Goal: Complete application form: Complete application form

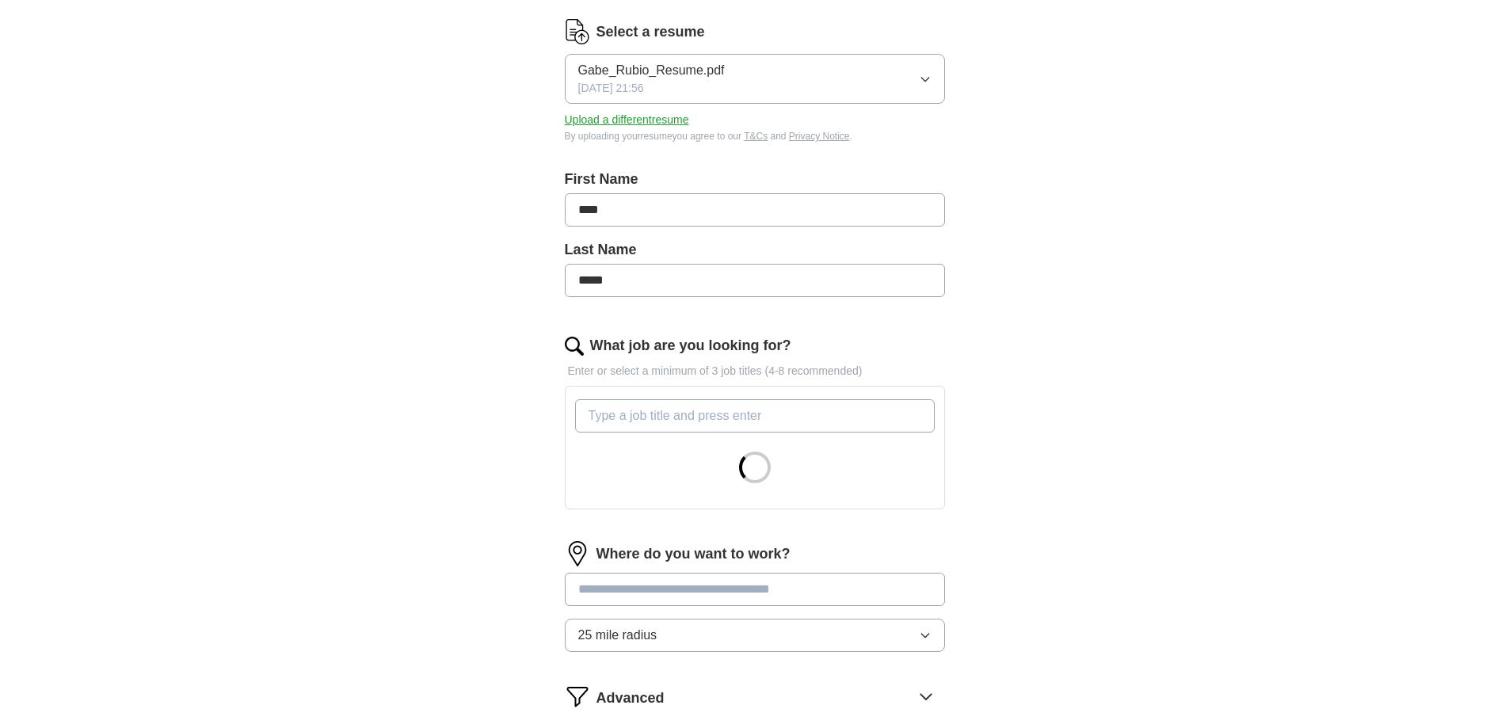
scroll to position [238, 0]
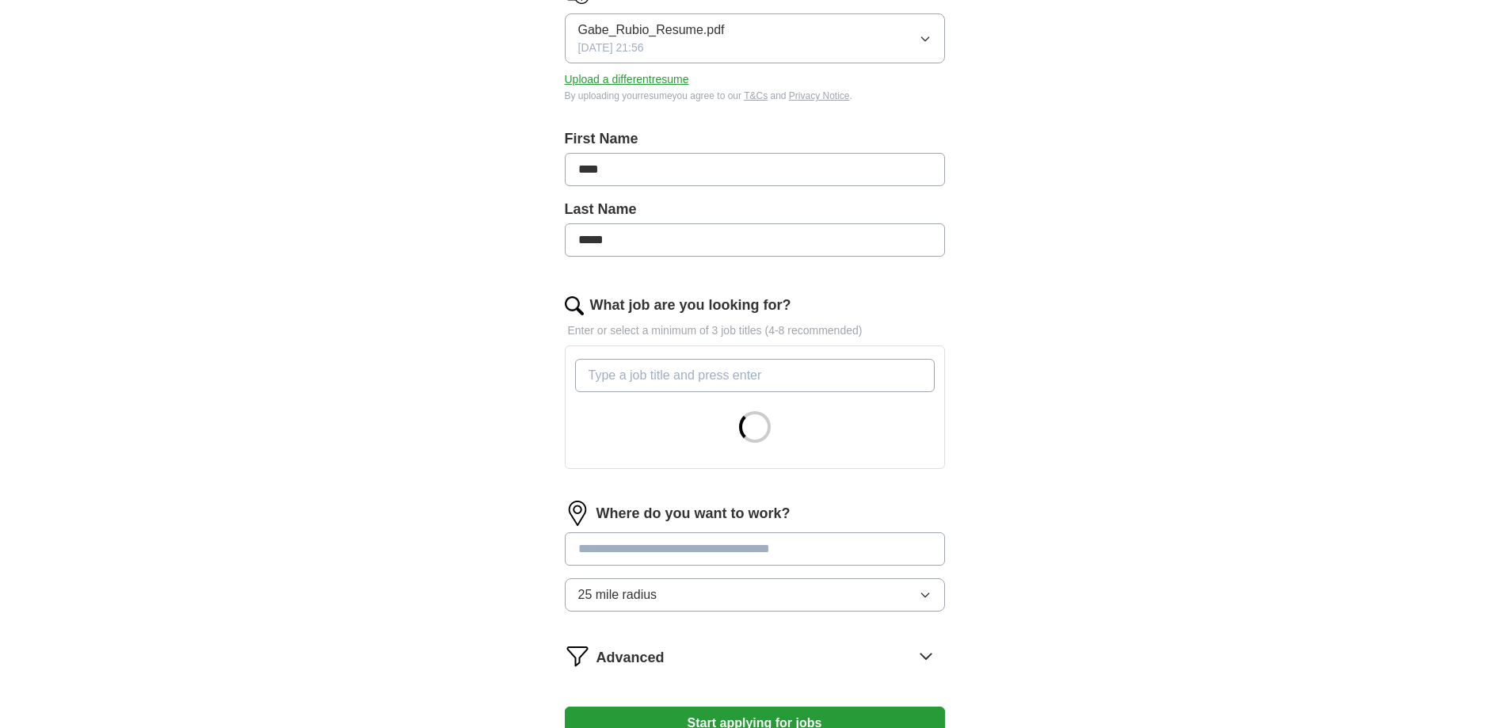
click at [722, 371] on input "What job are you looking for?" at bounding box center [755, 375] width 360 height 33
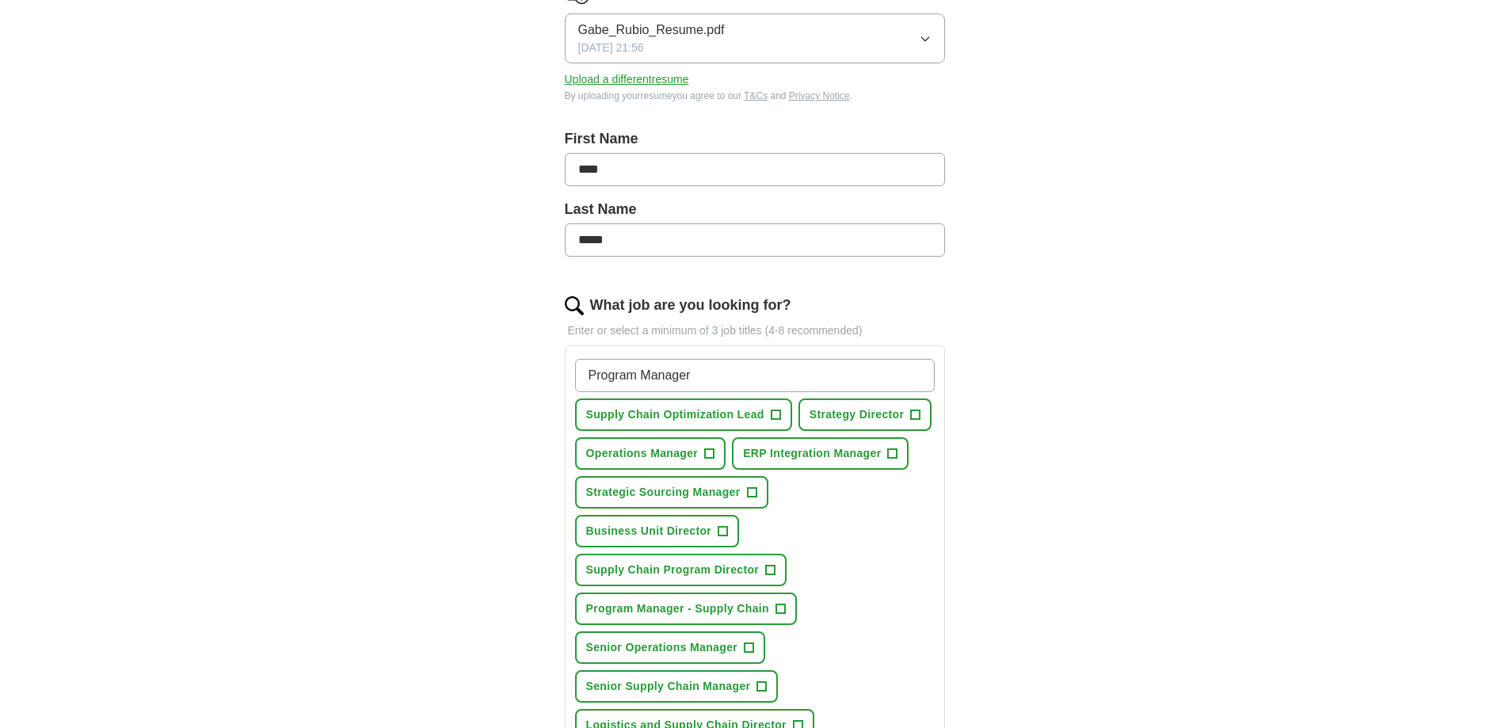
type input "Program Manager"
click at [731, 528] on button "Business Unit Director +" at bounding box center [657, 531] width 165 height 32
click at [752, 493] on span "+" at bounding box center [752, 492] width 10 height 13
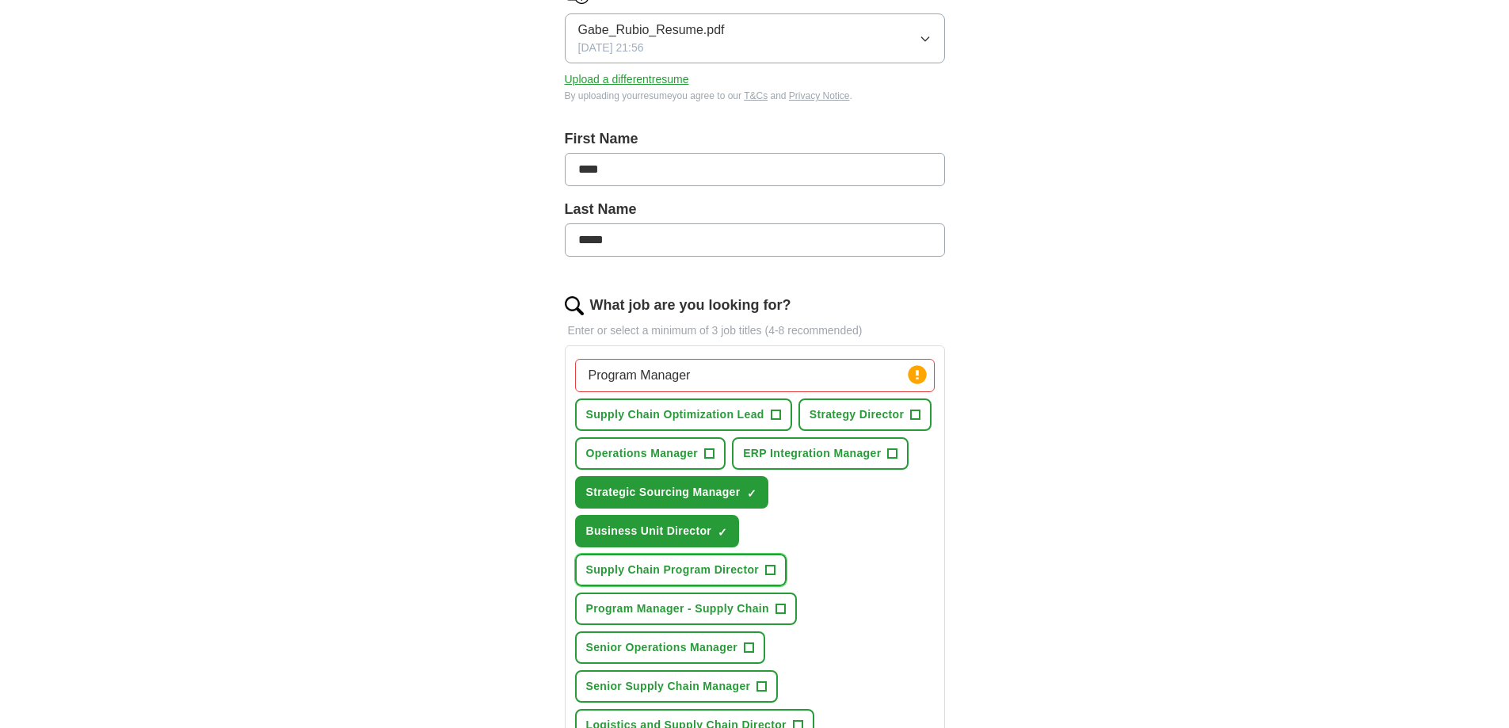
click at [775, 569] on span "+" at bounding box center [771, 570] width 10 height 13
click at [787, 611] on button "Program Manager - Supply Chain +" at bounding box center [686, 608] width 222 height 32
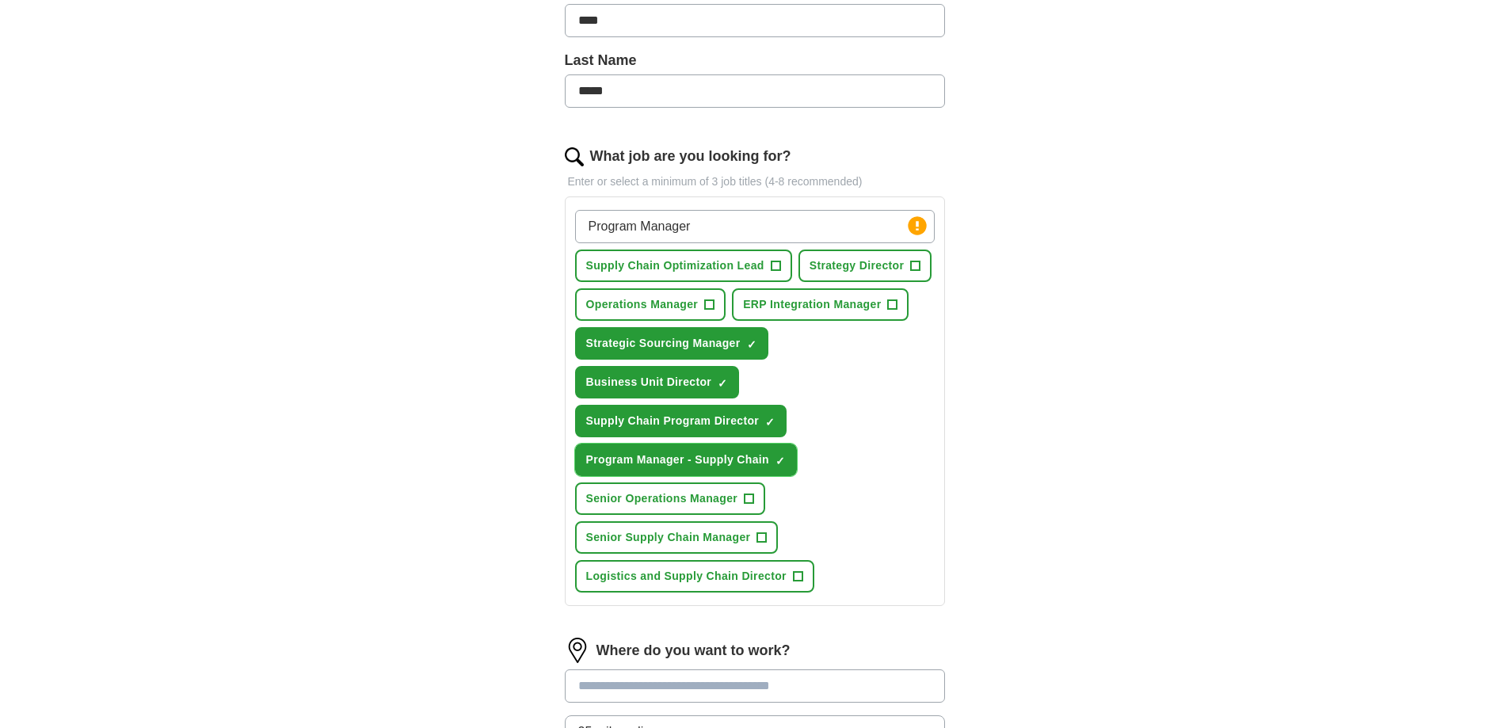
scroll to position [396, 0]
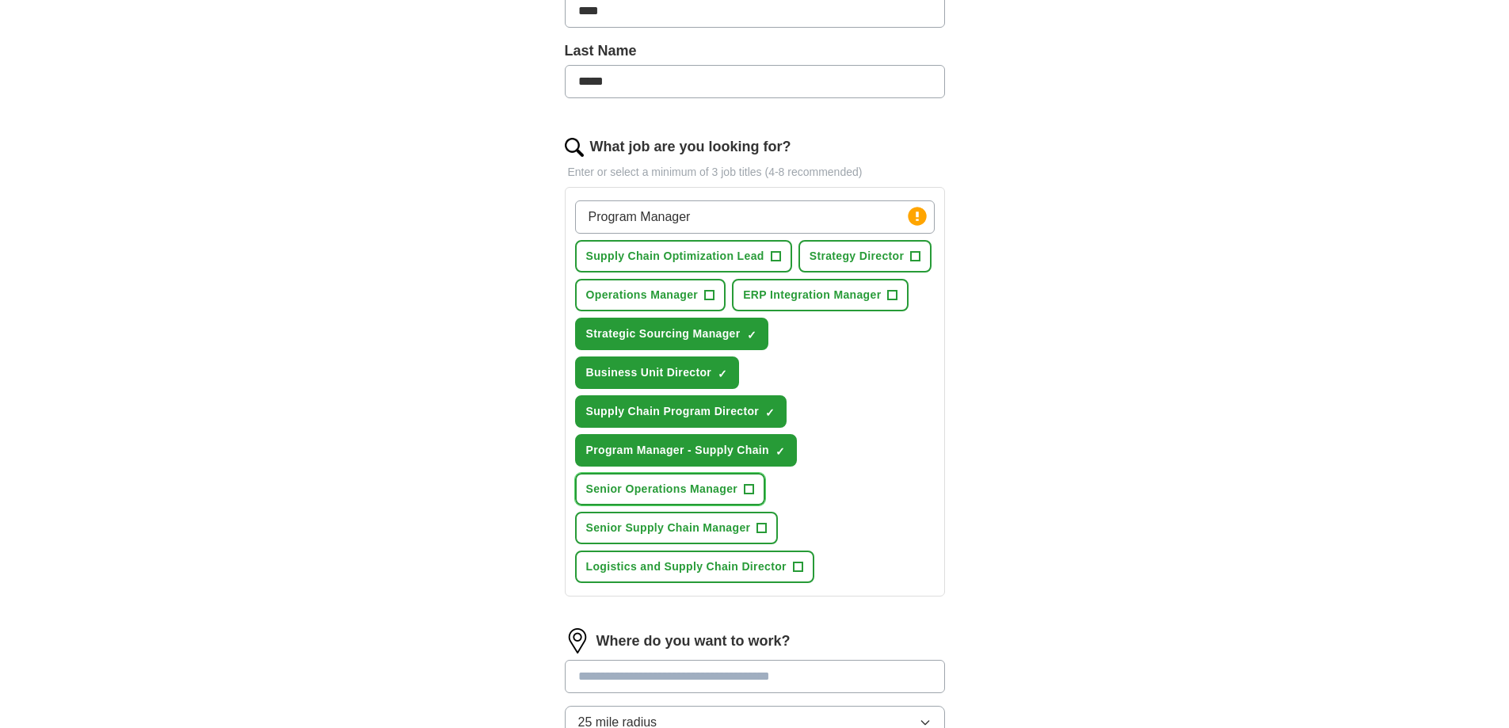
click at [737, 483] on span "Senior Operations Manager" at bounding box center [662, 489] width 152 height 17
click at [752, 527] on button "Senior Supply Chain Manager +" at bounding box center [677, 528] width 204 height 32
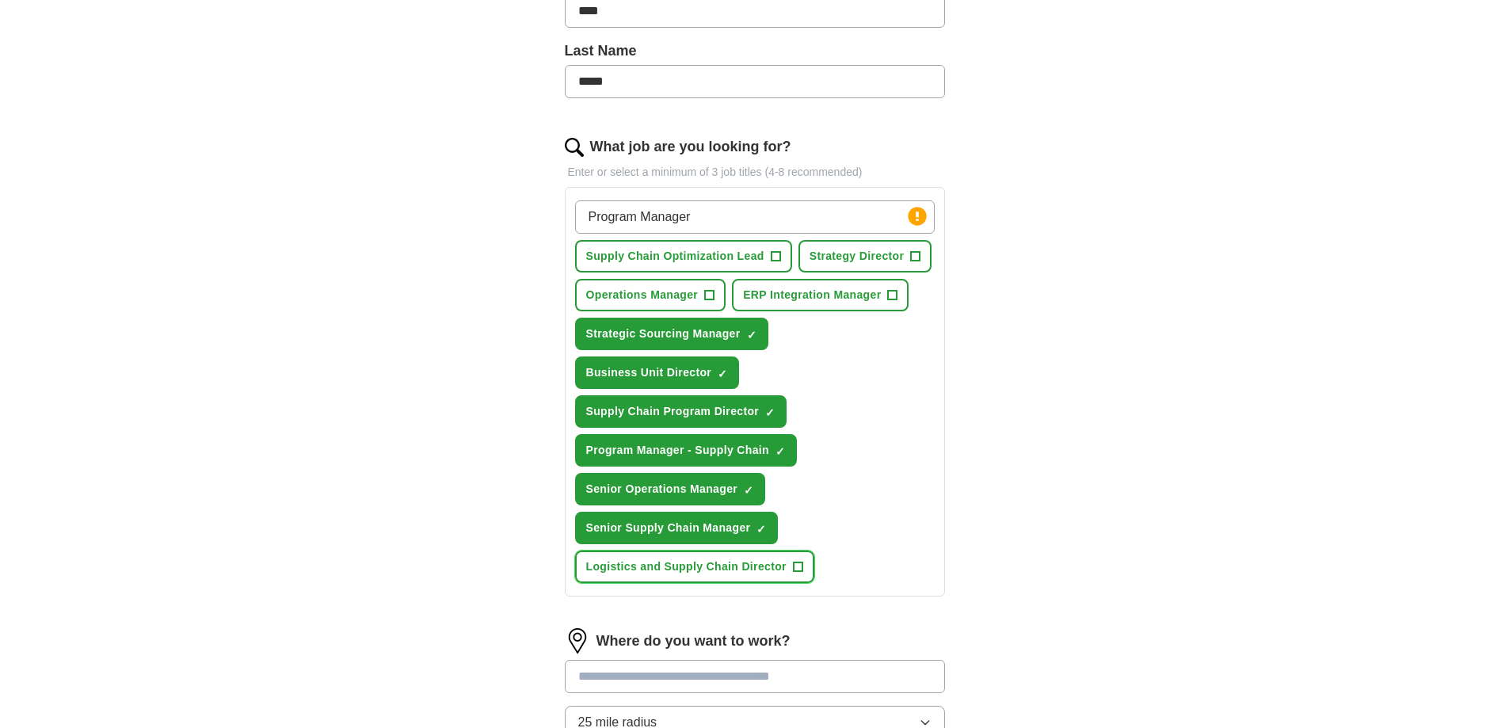
click at [794, 566] on span "+" at bounding box center [798, 567] width 10 height 13
click at [690, 295] on span "Operations Manager" at bounding box center [642, 295] width 112 height 17
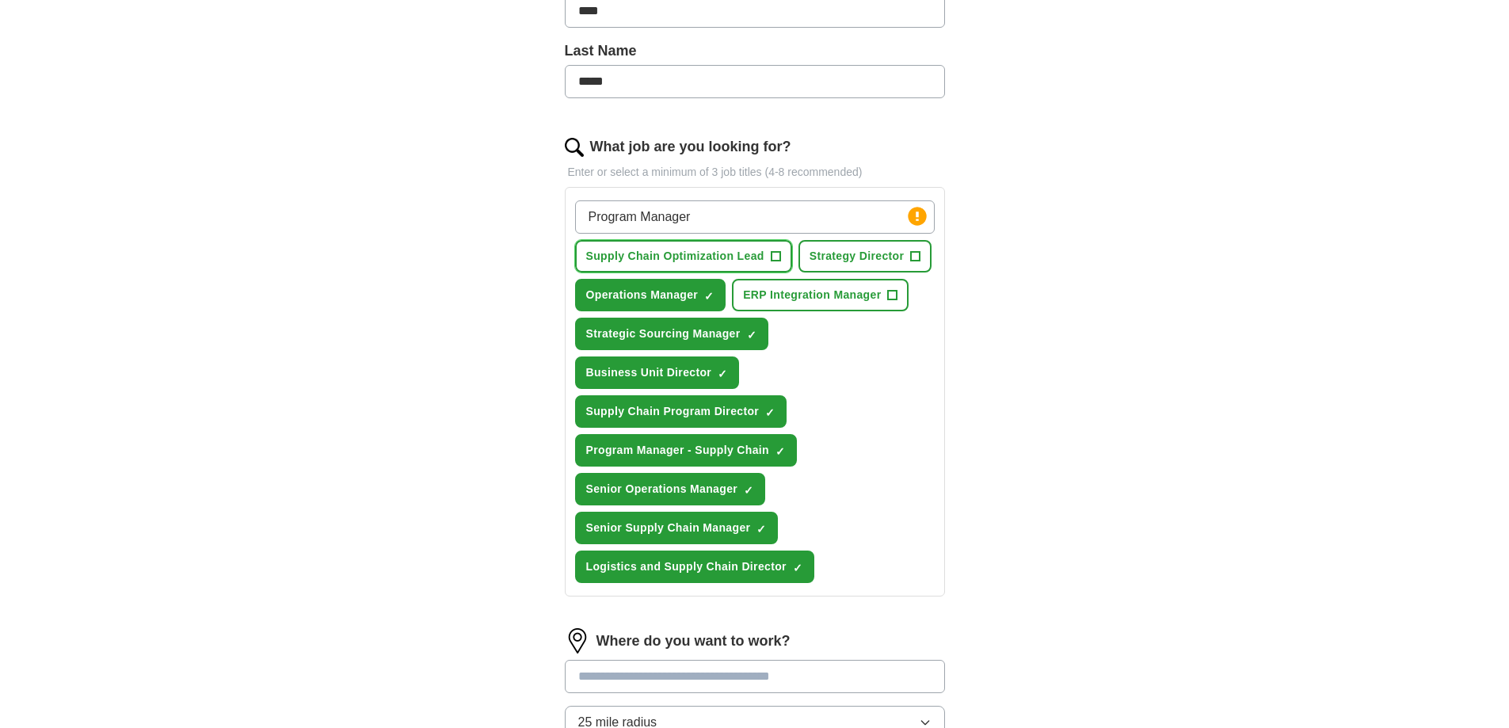
click at [721, 261] on span "Supply Chain Optimization Lead" at bounding box center [675, 256] width 178 height 17
click at [841, 261] on span "Strategy Director" at bounding box center [857, 256] width 95 height 17
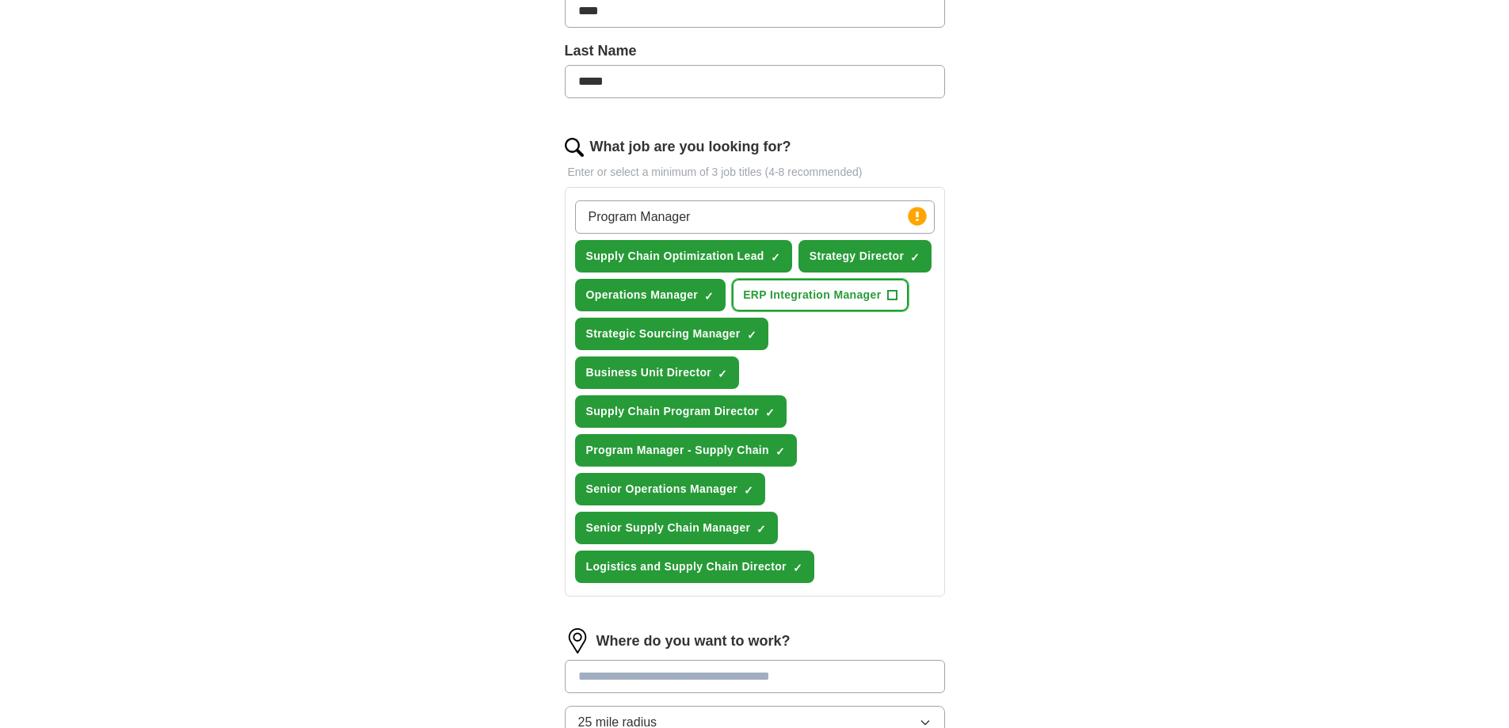
click at [839, 305] on button "ERP Integration Manager +" at bounding box center [820, 295] width 177 height 32
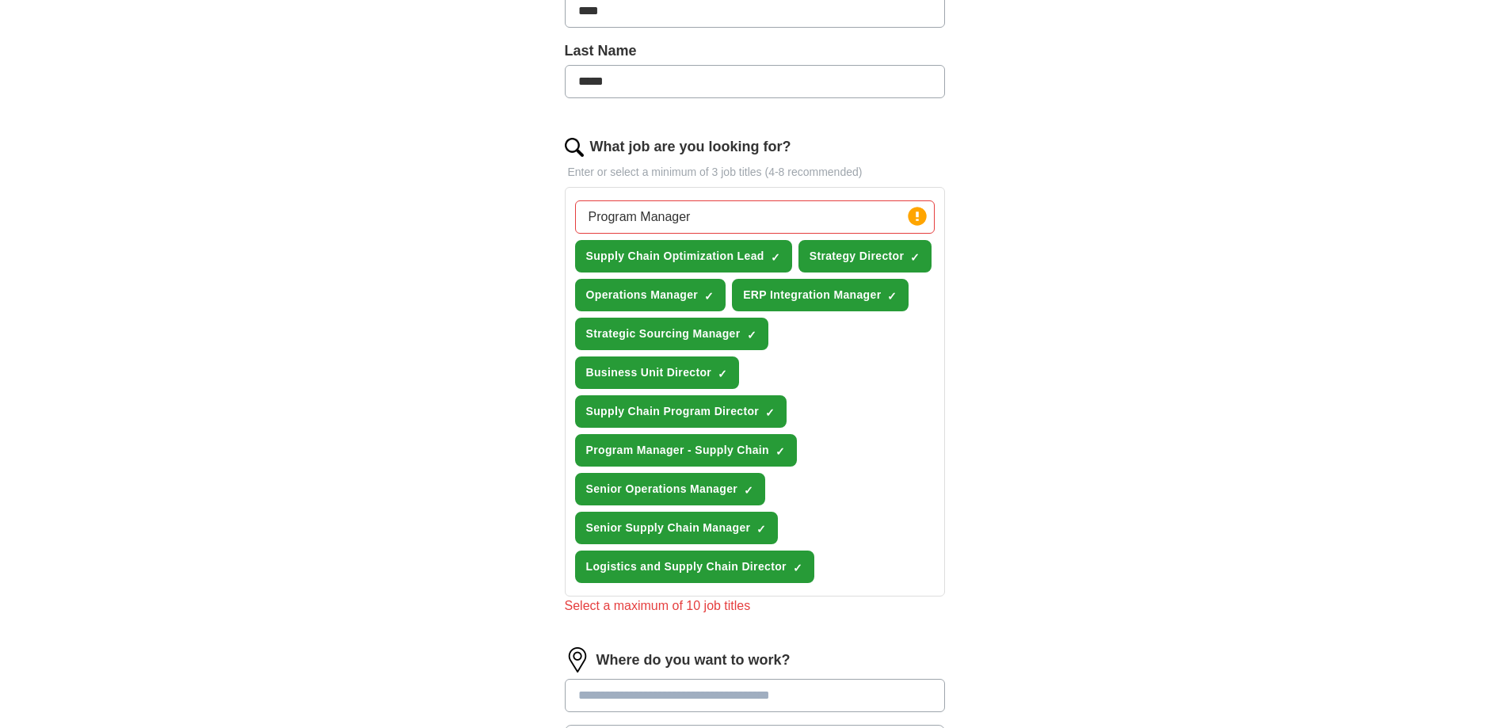
click at [1031, 388] on div "ApplyIQ Let ApplyIQ do the hard work of searching and applying for jobs. Just t…" at bounding box center [755, 290] width 1014 height 1277
click at [0, 0] on span "×" at bounding box center [0, 0] width 0 height 0
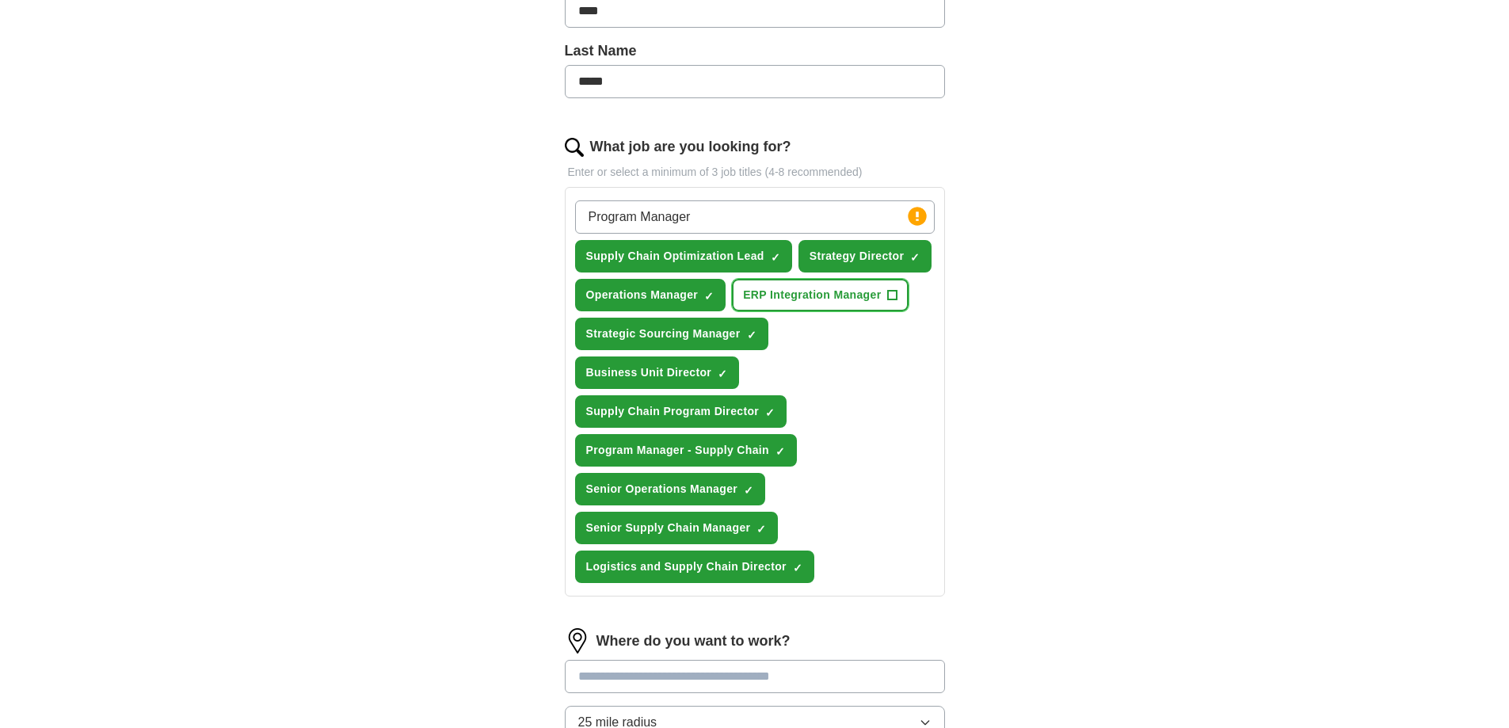
scroll to position [634, 0]
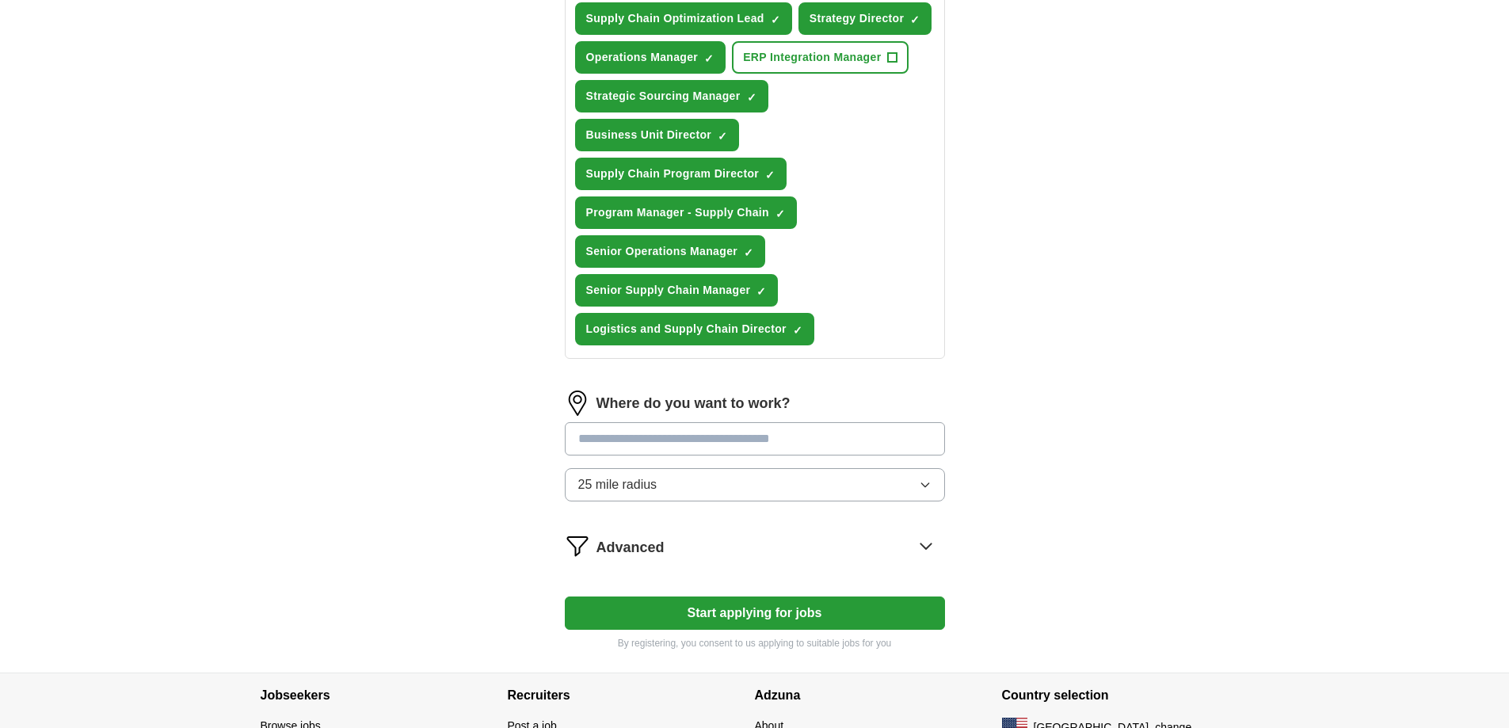
click at [718, 432] on input at bounding box center [755, 438] width 380 height 33
type input "******"
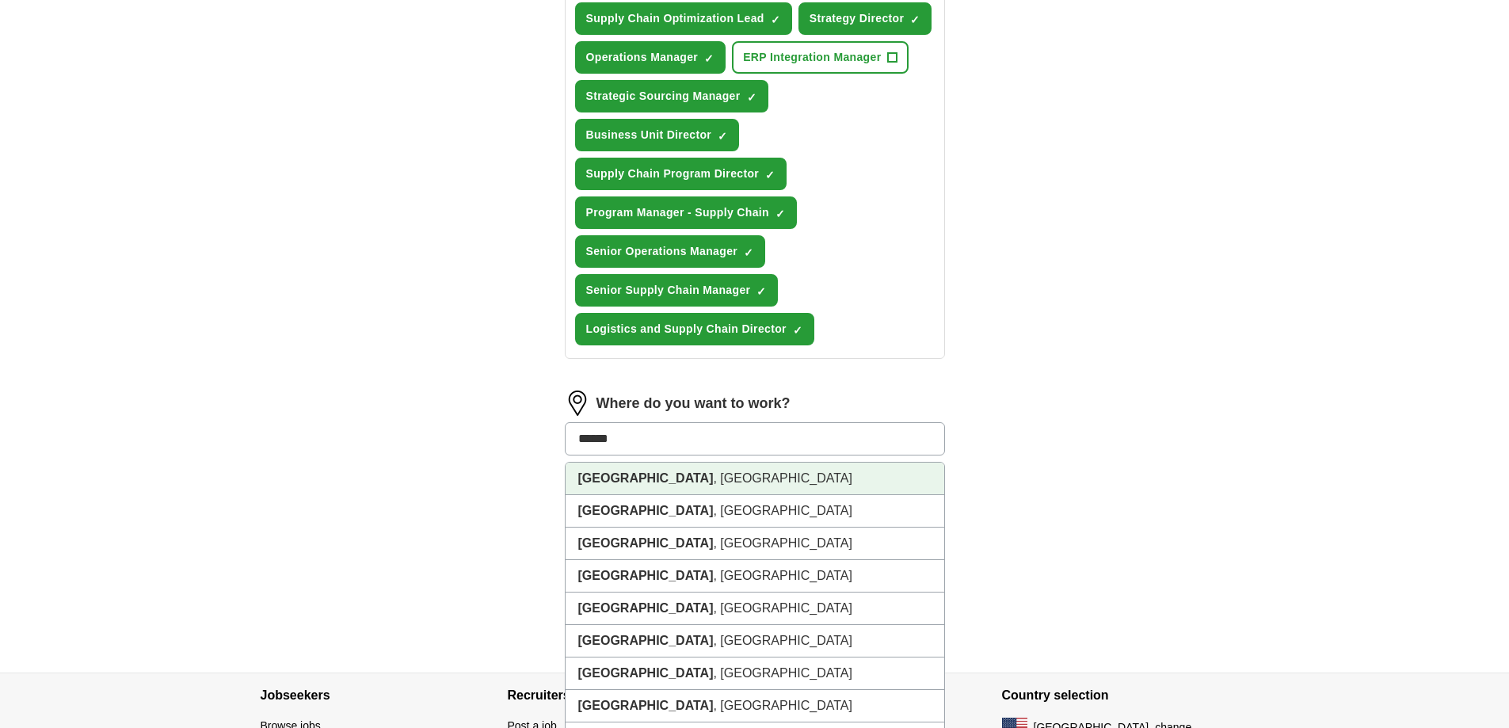
click at [670, 472] on li "[GEOGRAPHIC_DATA] , [GEOGRAPHIC_DATA]" at bounding box center [755, 479] width 379 height 32
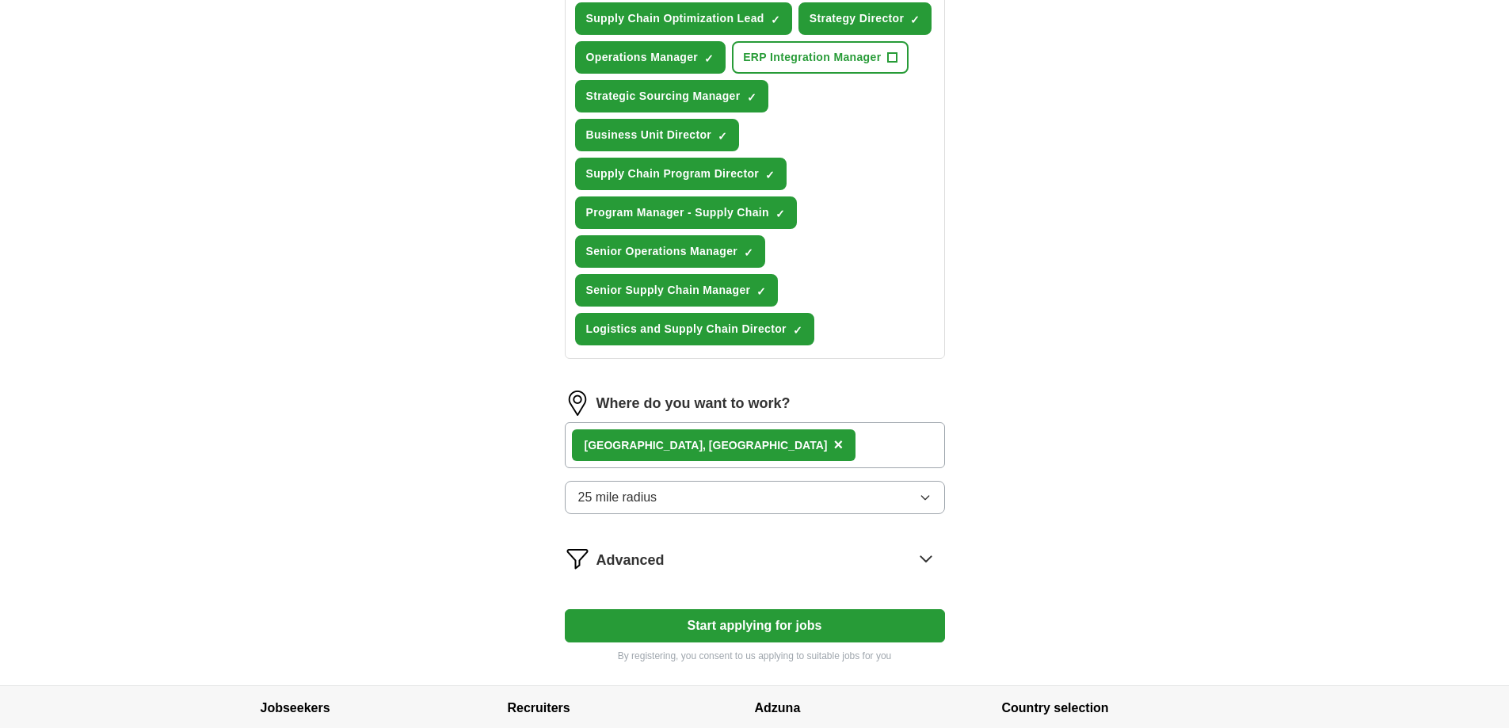
click at [731, 446] on div "[GEOGRAPHIC_DATA] , [GEOGRAPHIC_DATA] ×" at bounding box center [755, 445] width 380 height 46
click at [647, 441] on div "[GEOGRAPHIC_DATA] , [GEOGRAPHIC_DATA] ×" at bounding box center [714, 445] width 284 height 32
click at [833, 444] on span "×" at bounding box center [838, 444] width 10 height 17
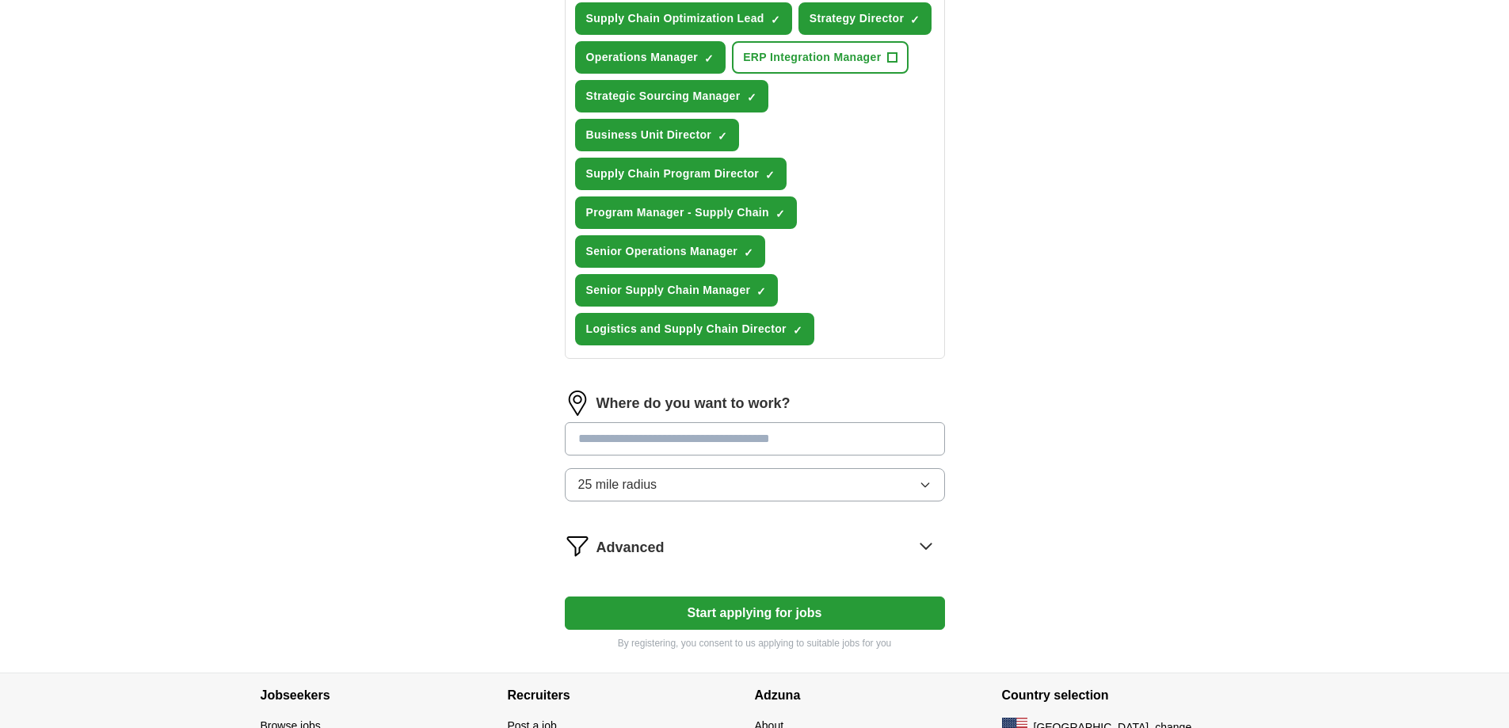
click at [651, 444] on input at bounding box center [755, 438] width 380 height 33
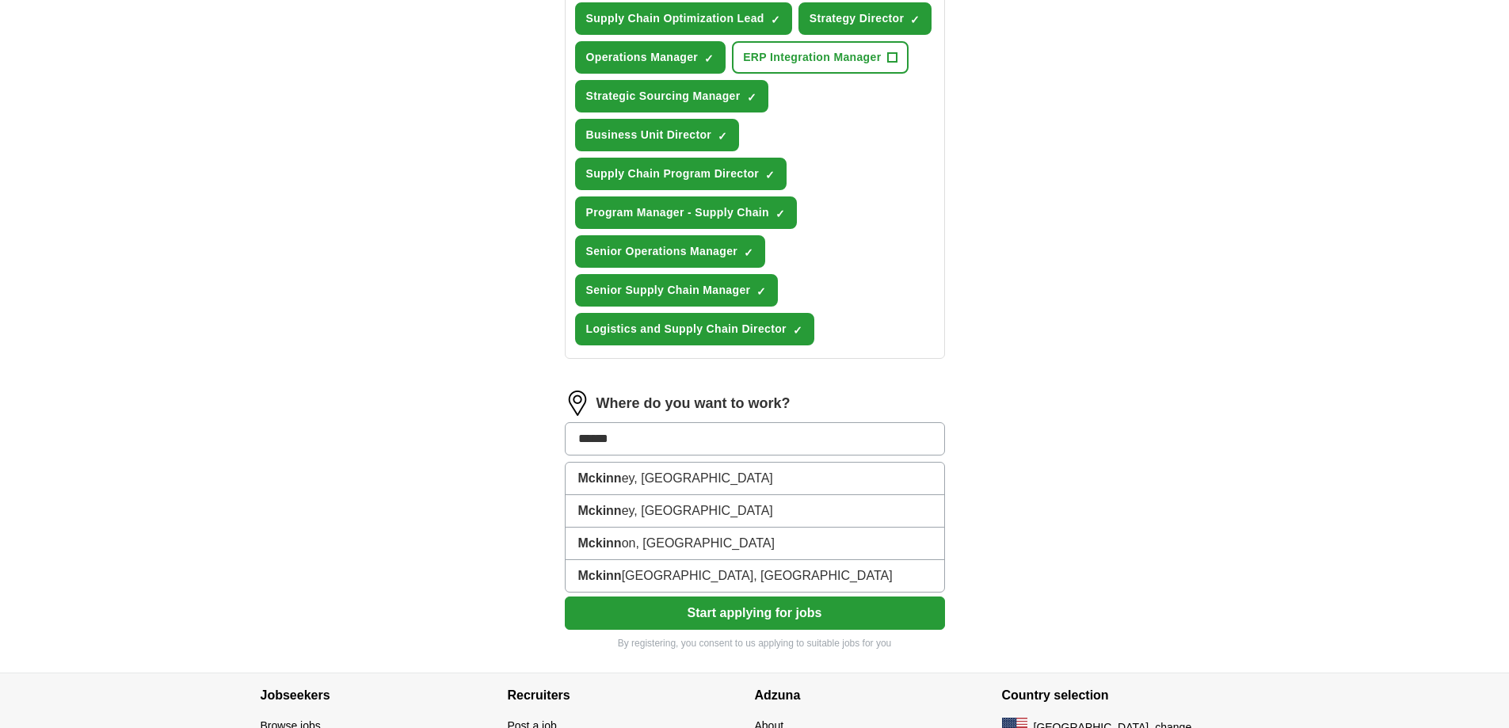
type input "*******"
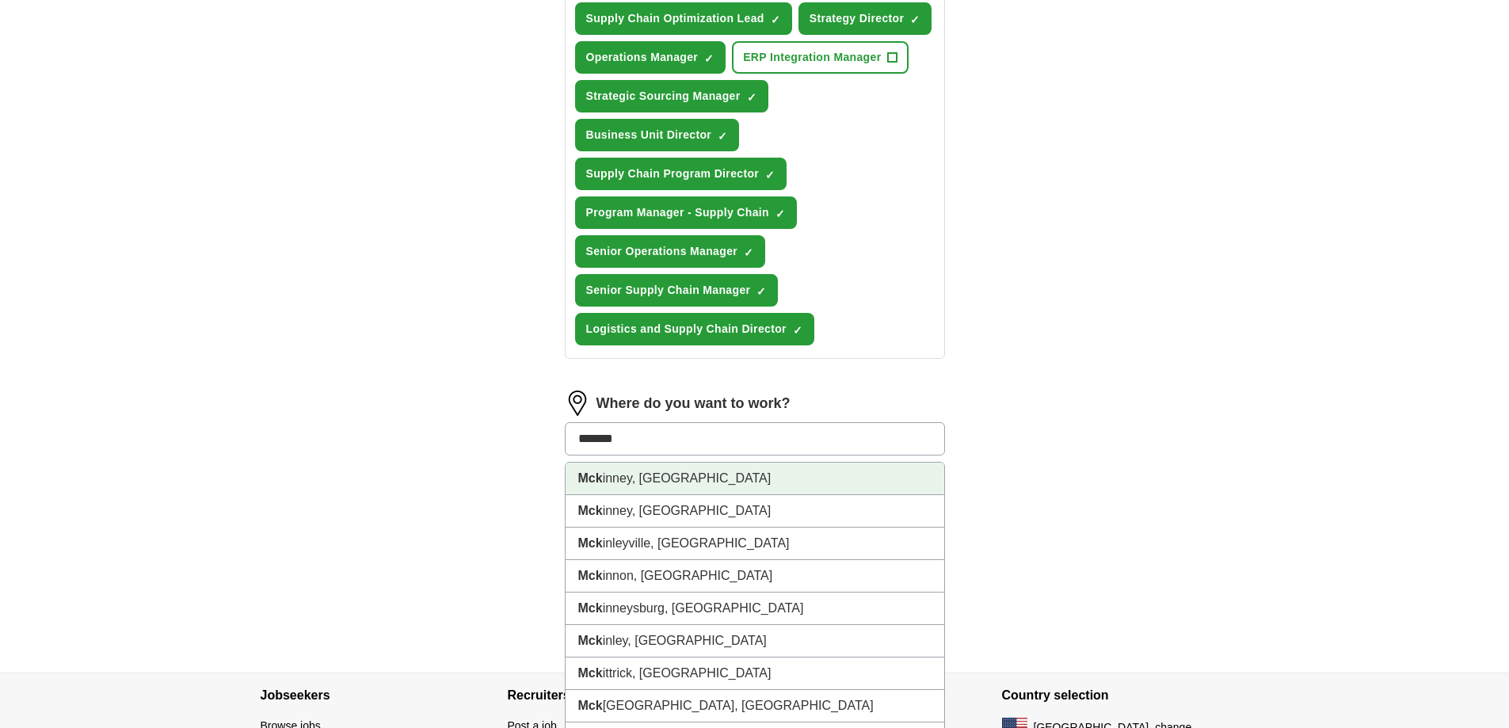
click at [629, 467] on li "Mck inney, [GEOGRAPHIC_DATA]" at bounding box center [755, 479] width 379 height 32
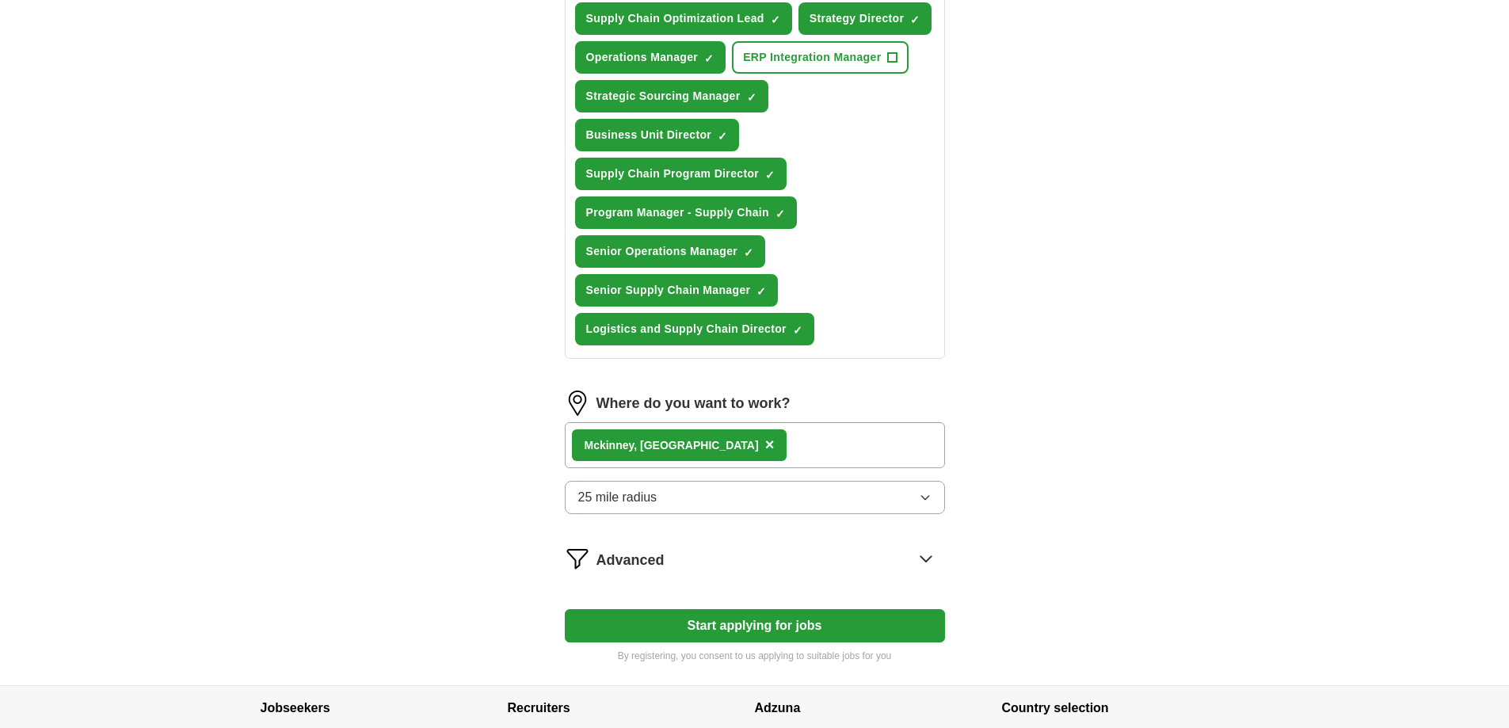
click at [647, 493] on span "25 mile radius" at bounding box center [617, 497] width 79 height 19
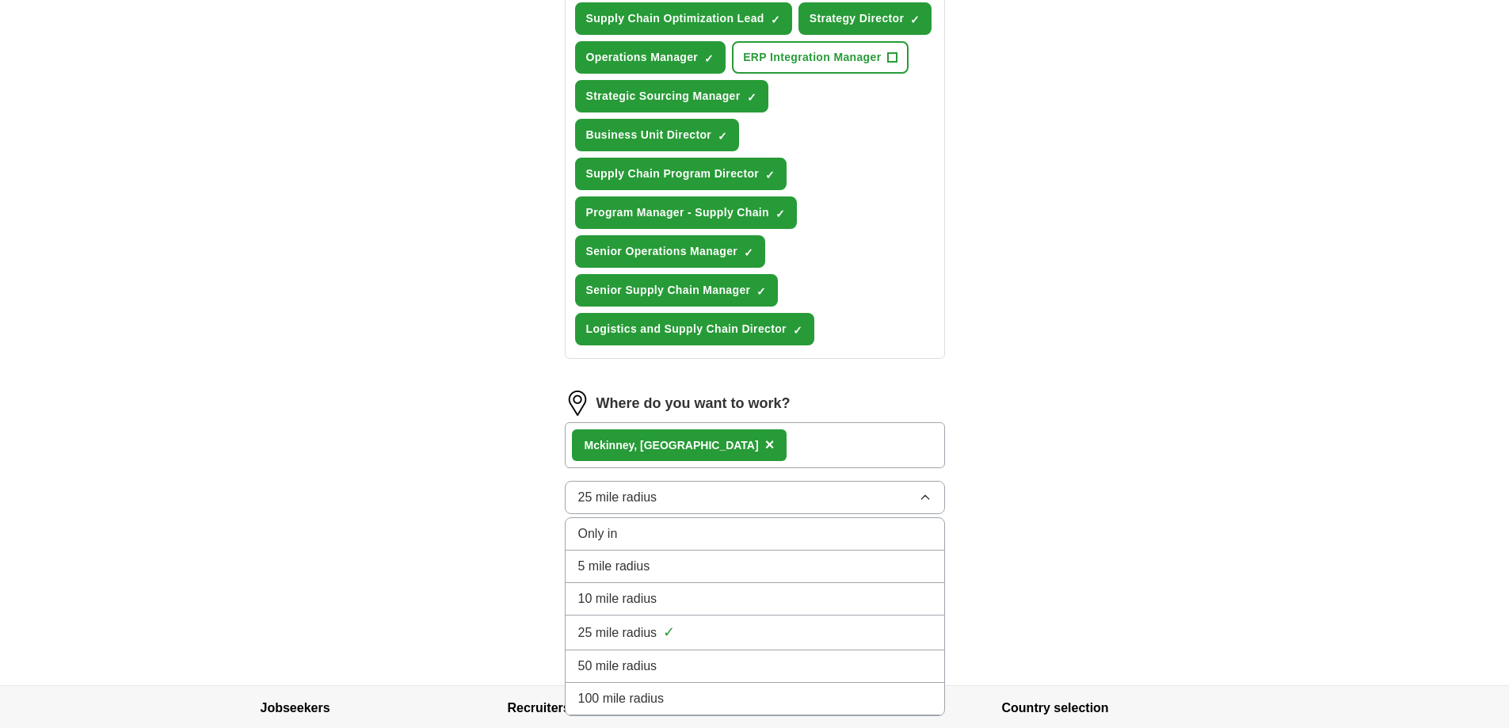
click at [647, 663] on span "50 mile radius" at bounding box center [617, 666] width 79 height 19
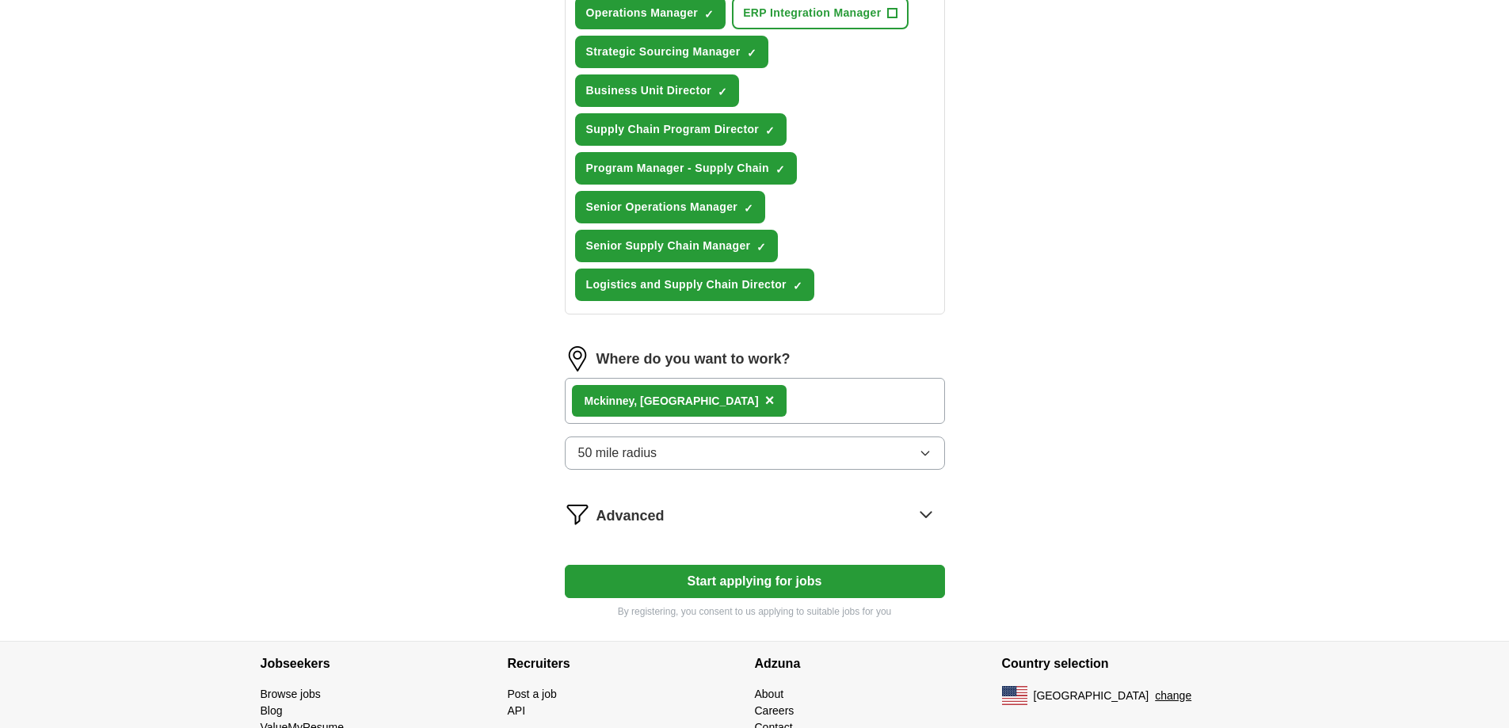
scroll to position [751, 0]
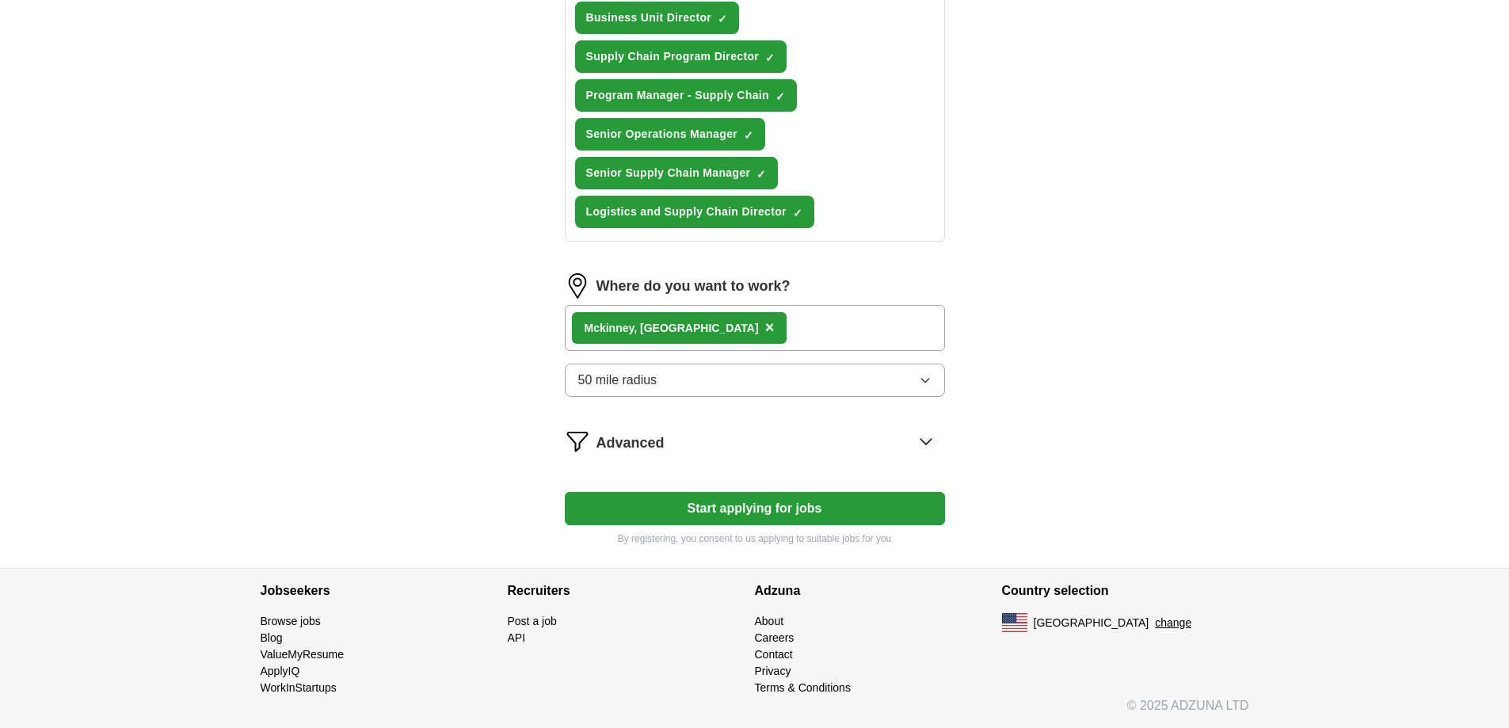
click at [916, 444] on icon at bounding box center [925, 441] width 25 height 25
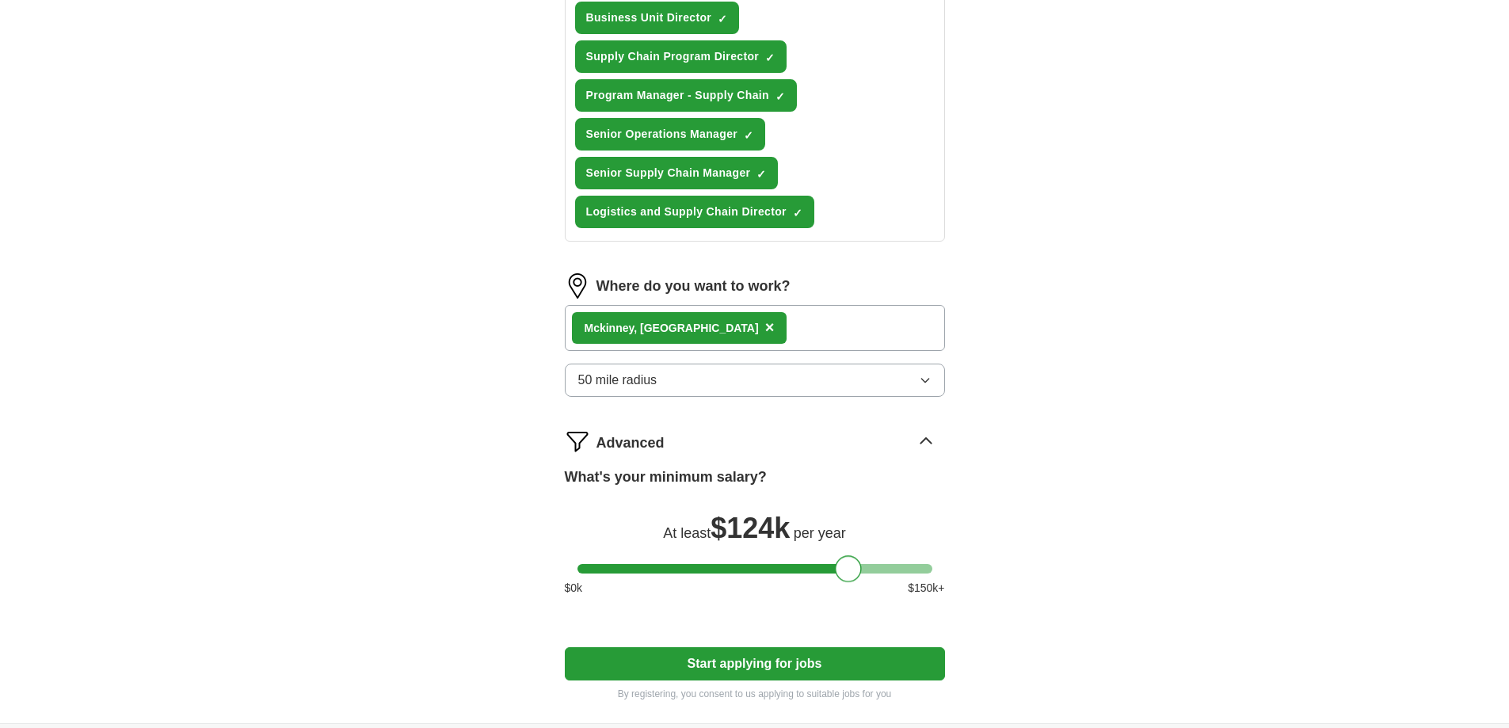
drag, startPoint x: 588, startPoint y: 573, endPoint x: 844, endPoint y: 580, distance: 256.7
click at [844, 580] on div at bounding box center [848, 568] width 27 height 27
click at [745, 668] on button "Start applying for jobs" at bounding box center [755, 663] width 380 height 33
select select "**"
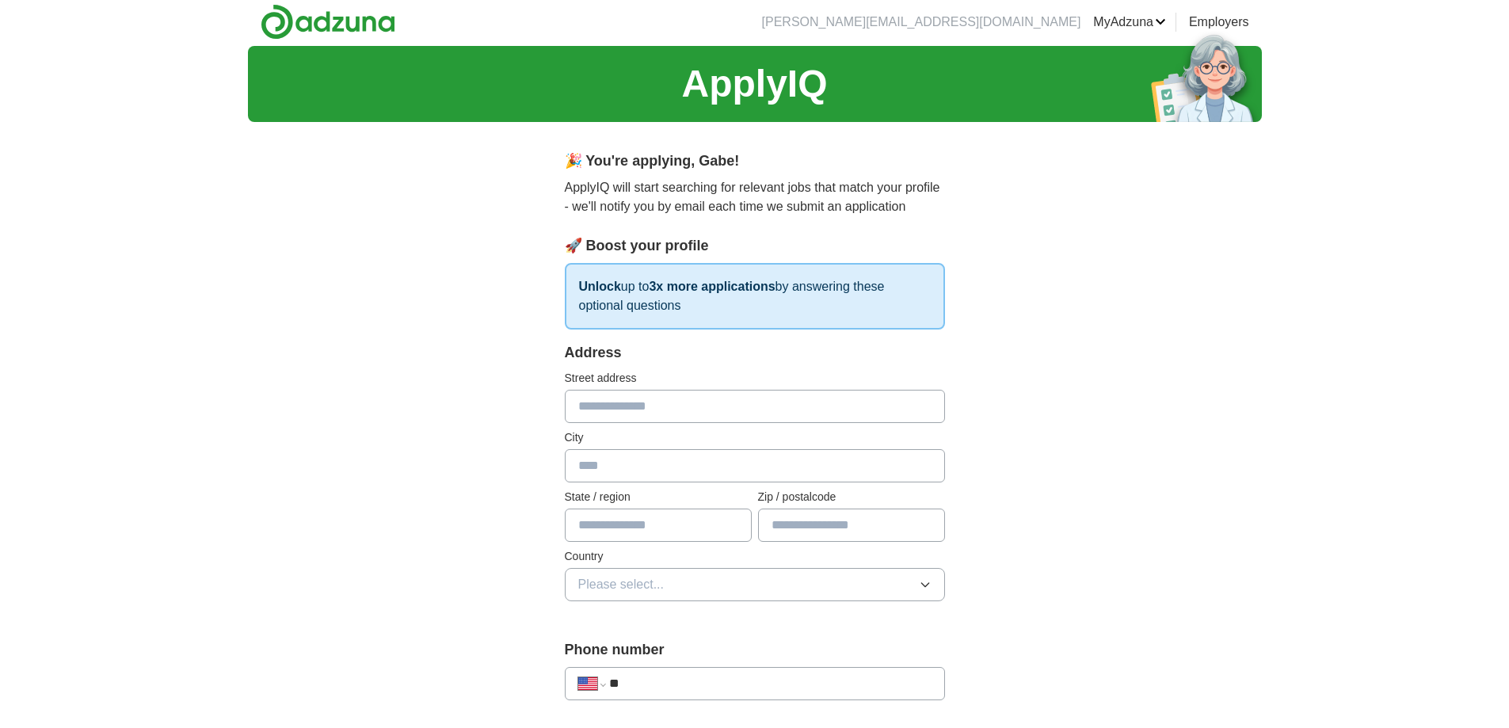
scroll to position [0, 0]
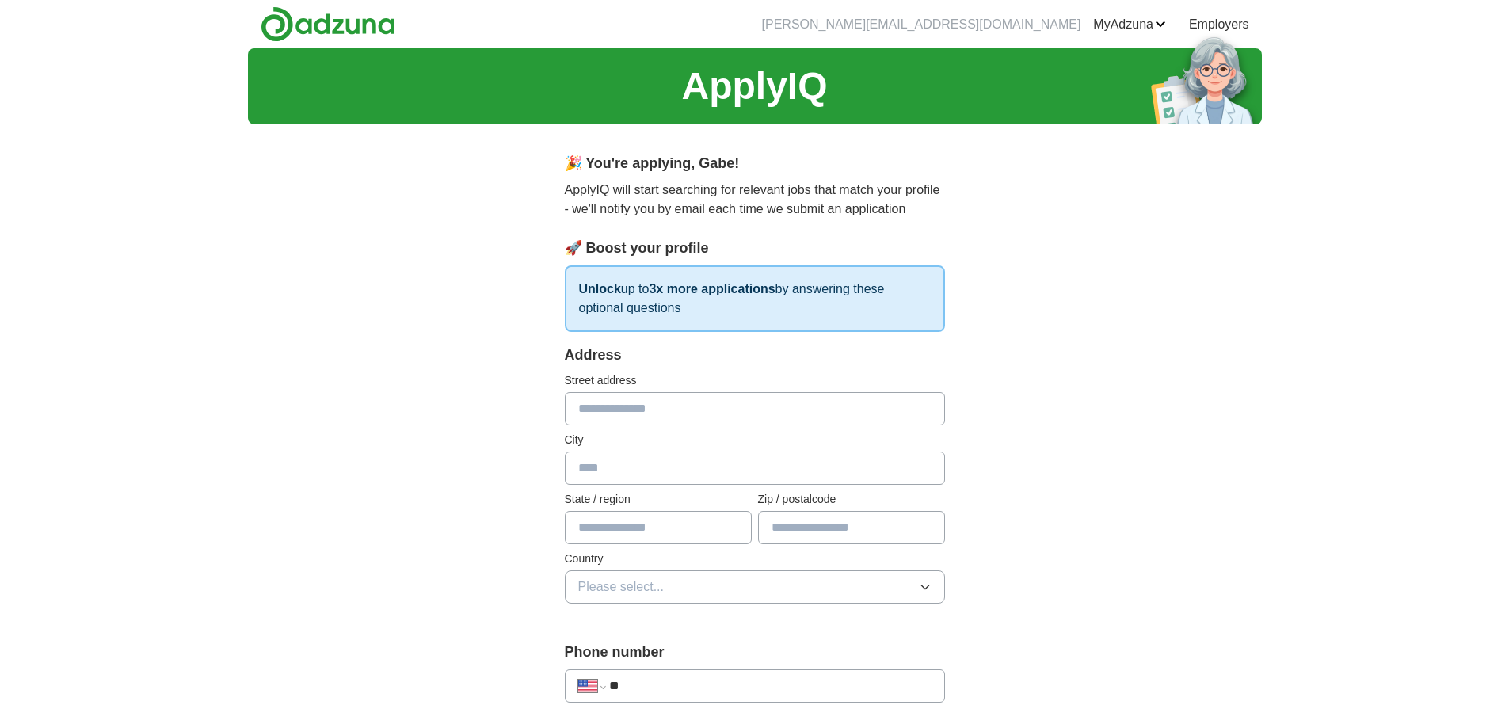
click at [661, 403] on input "text" at bounding box center [755, 408] width 380 height 33
type input "**********"
type input "*********"
type input "**"
type input "*****"
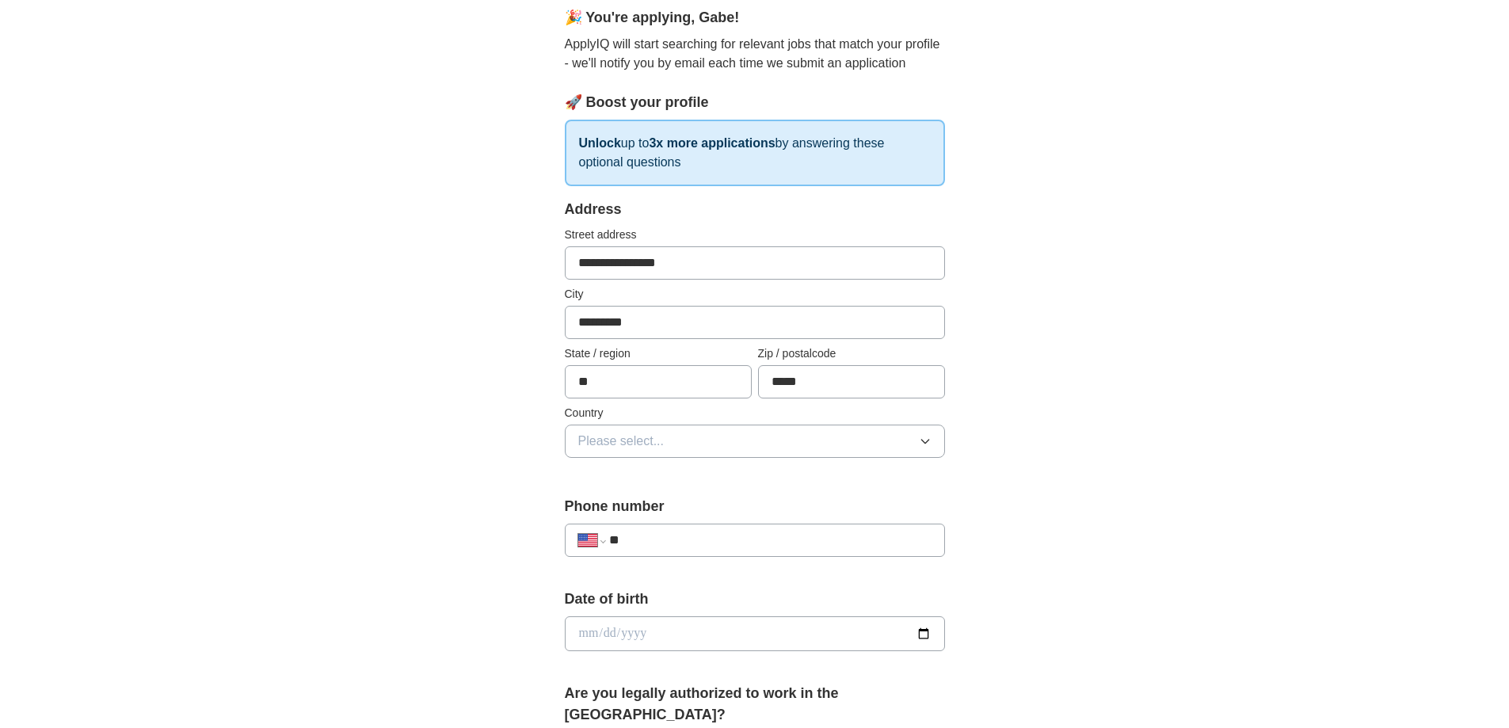
scroll to position [158, 0]
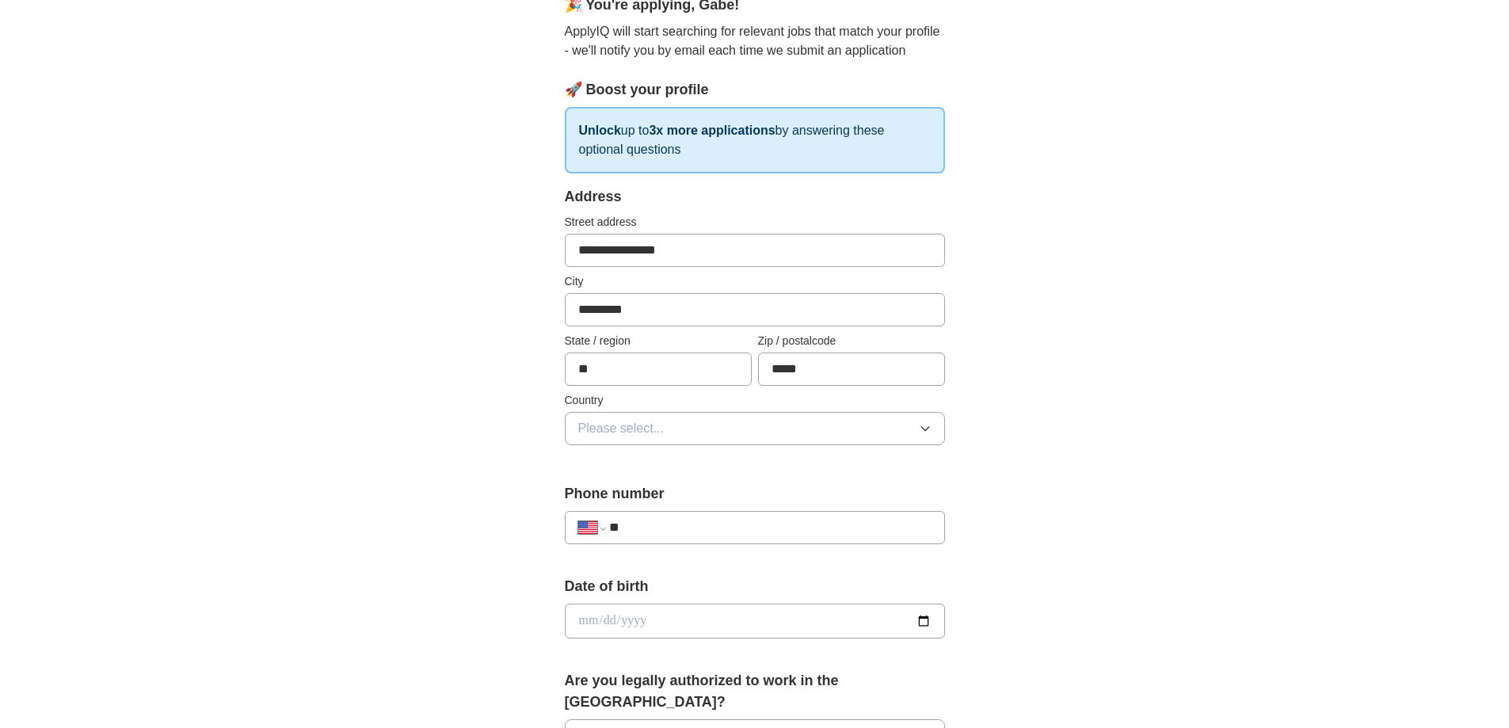
click at [714, 429] on button "Please select..." at bounding box center [755, 428] width 380 height 33
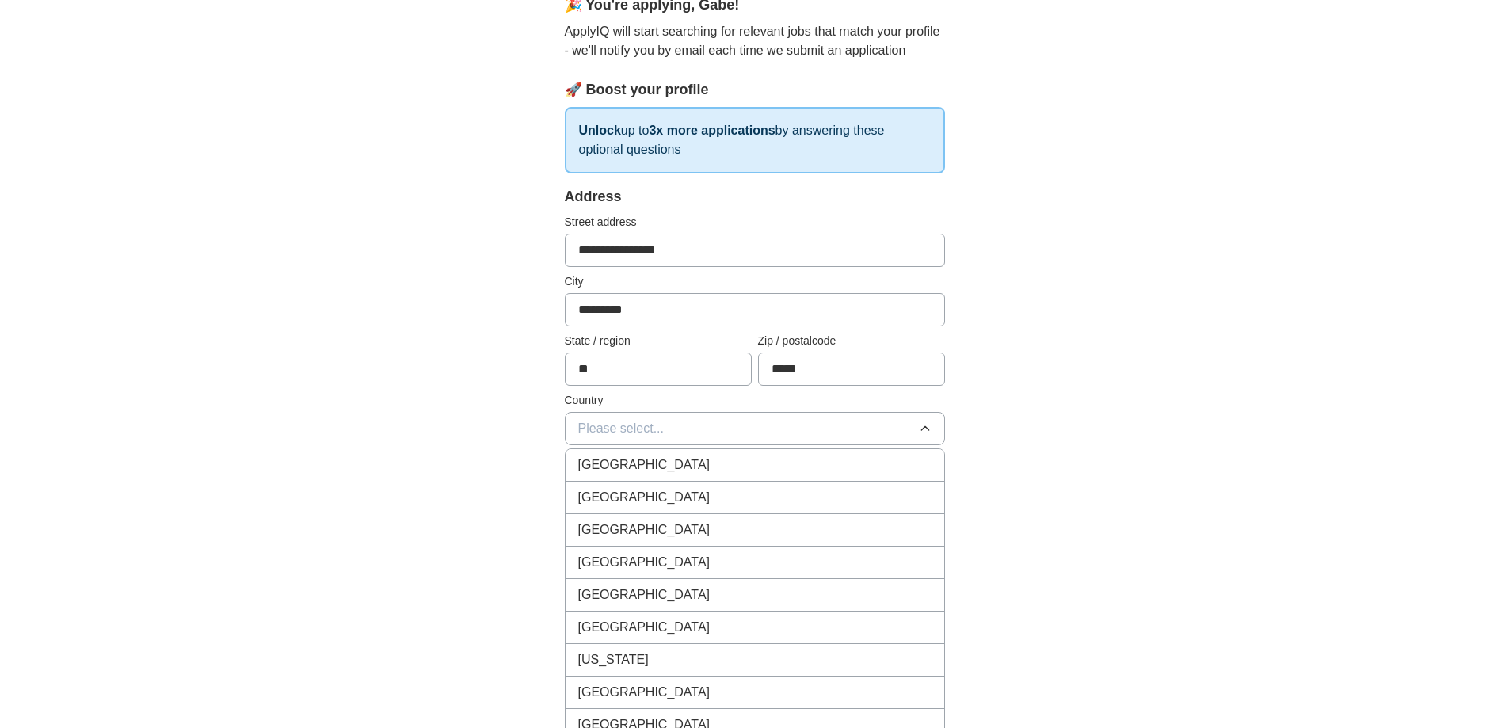
click at [687, 489] on div "[GEOGRAPHIC_DATA]" at bounding box center [754, 497] width 353 height 19
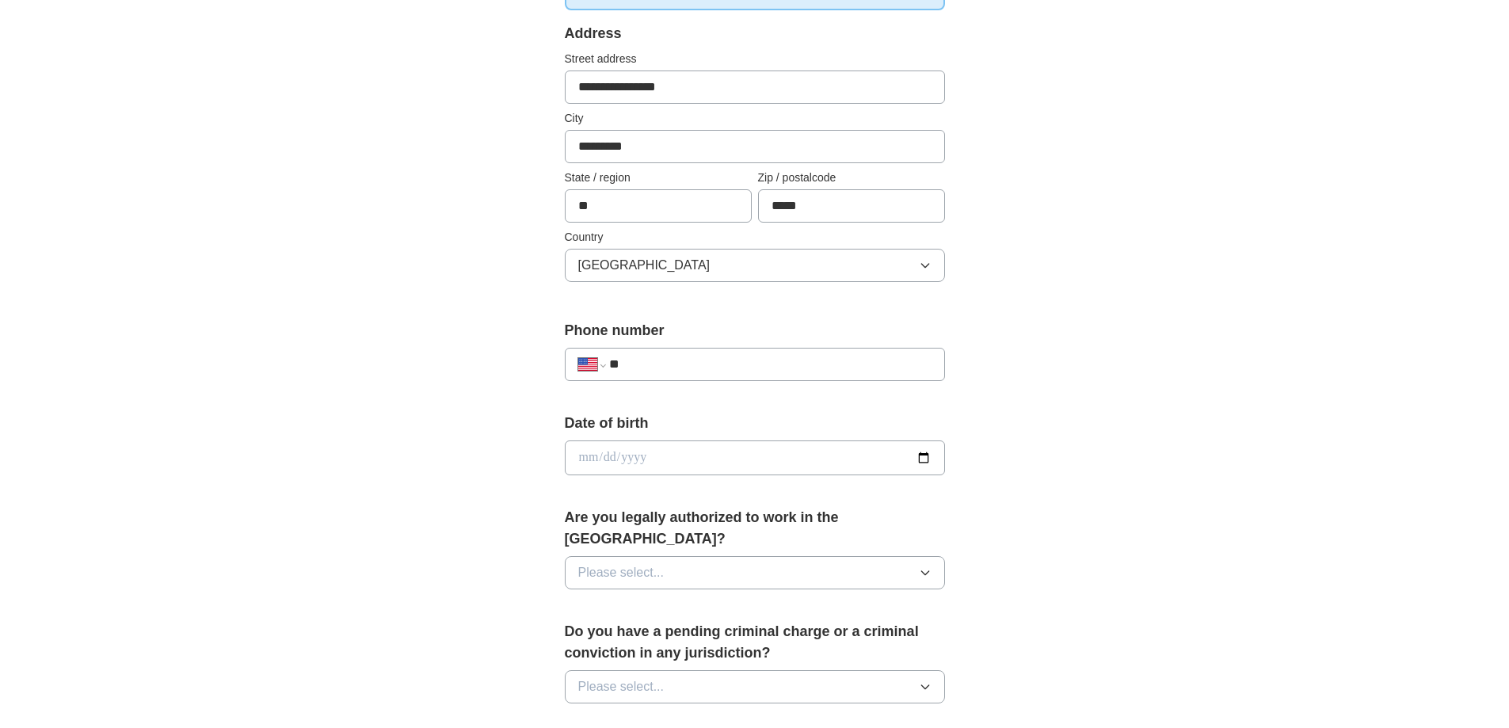
scroll to position [396, 0]
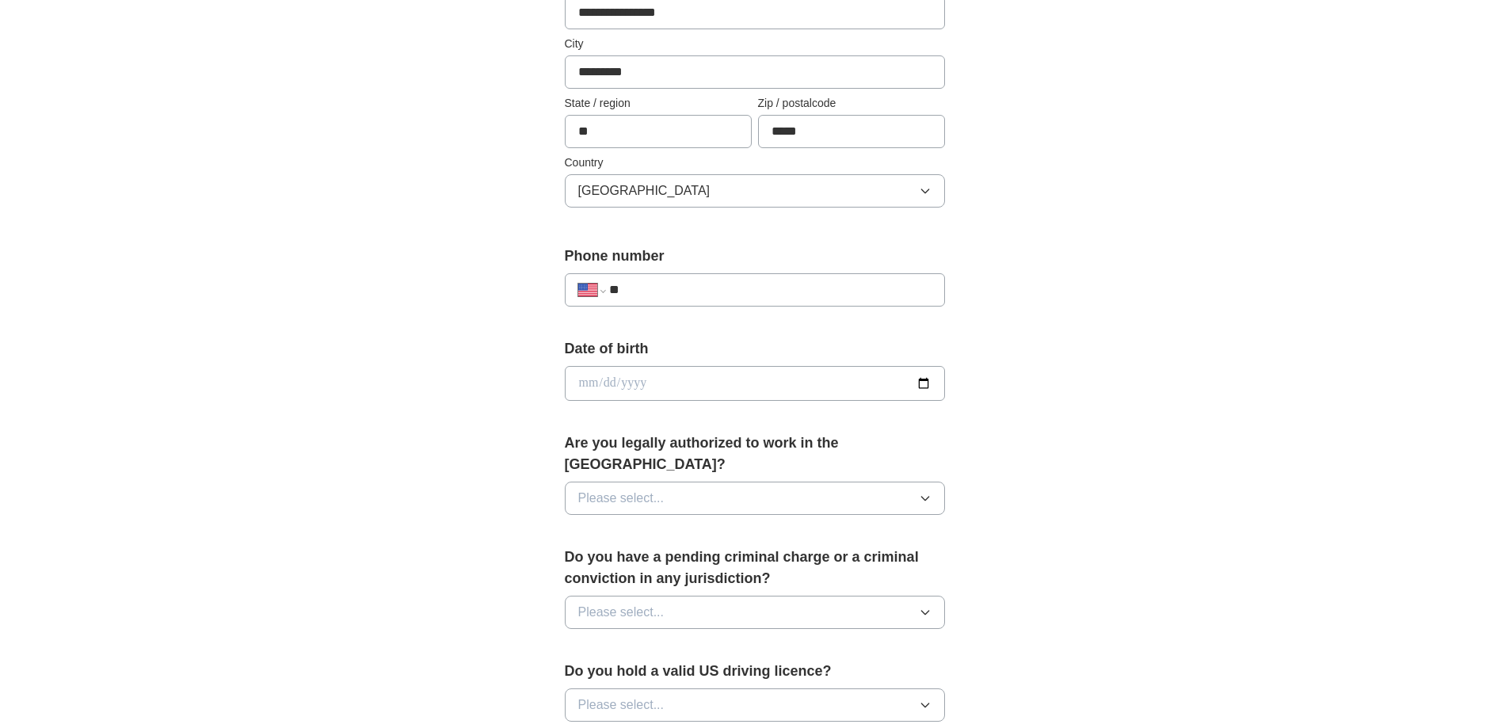
click at [720, 299] on input "**" at bounding box center [770, 289] width 322 height 19
type input "**********"
click at [714, 381] on input "date" at bounding box center [755, 383] width 380 height 35
type input "**********"
click at [752, 489] on button "Please select..." at bounding box center [755, 498] width 380 height 33
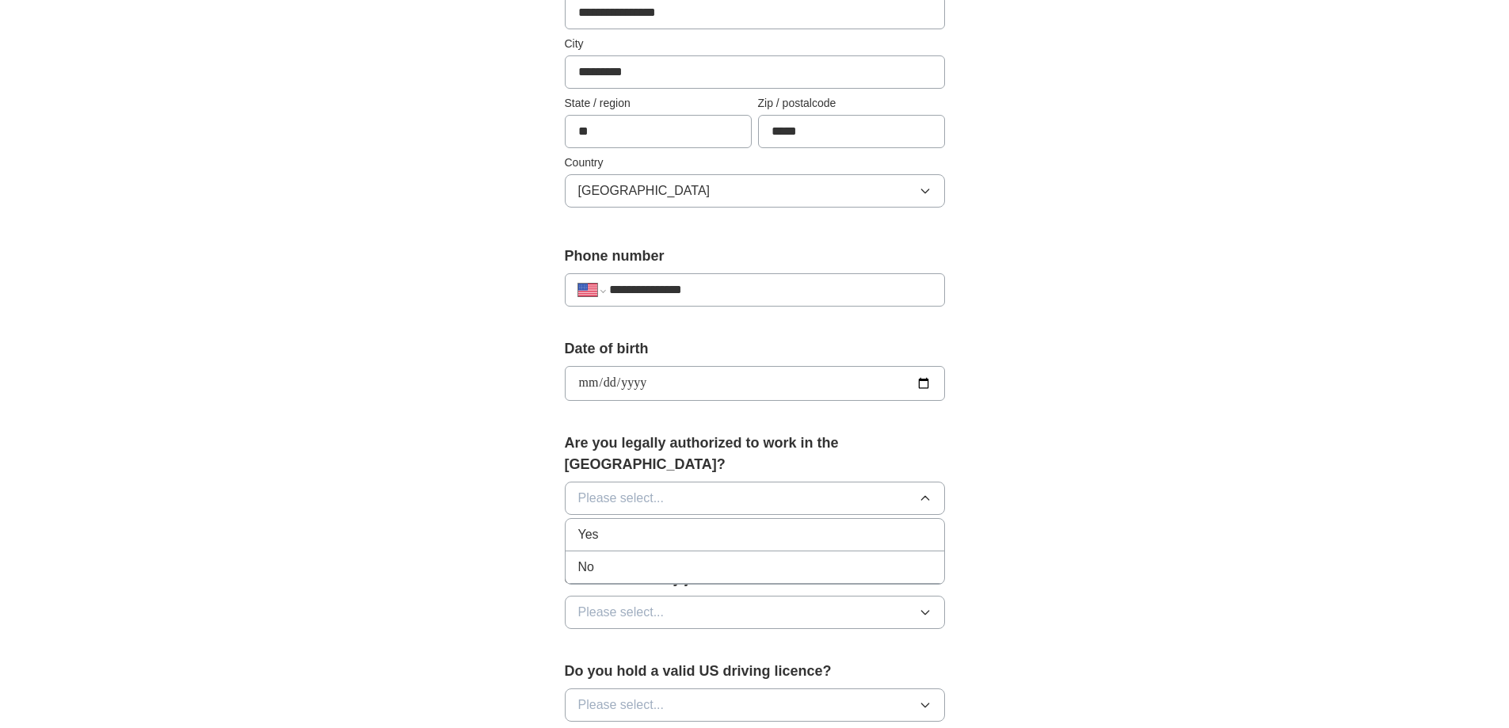
click at [736, 524] on li "Yes" at bounding box center [755, 535] width 379 height 32
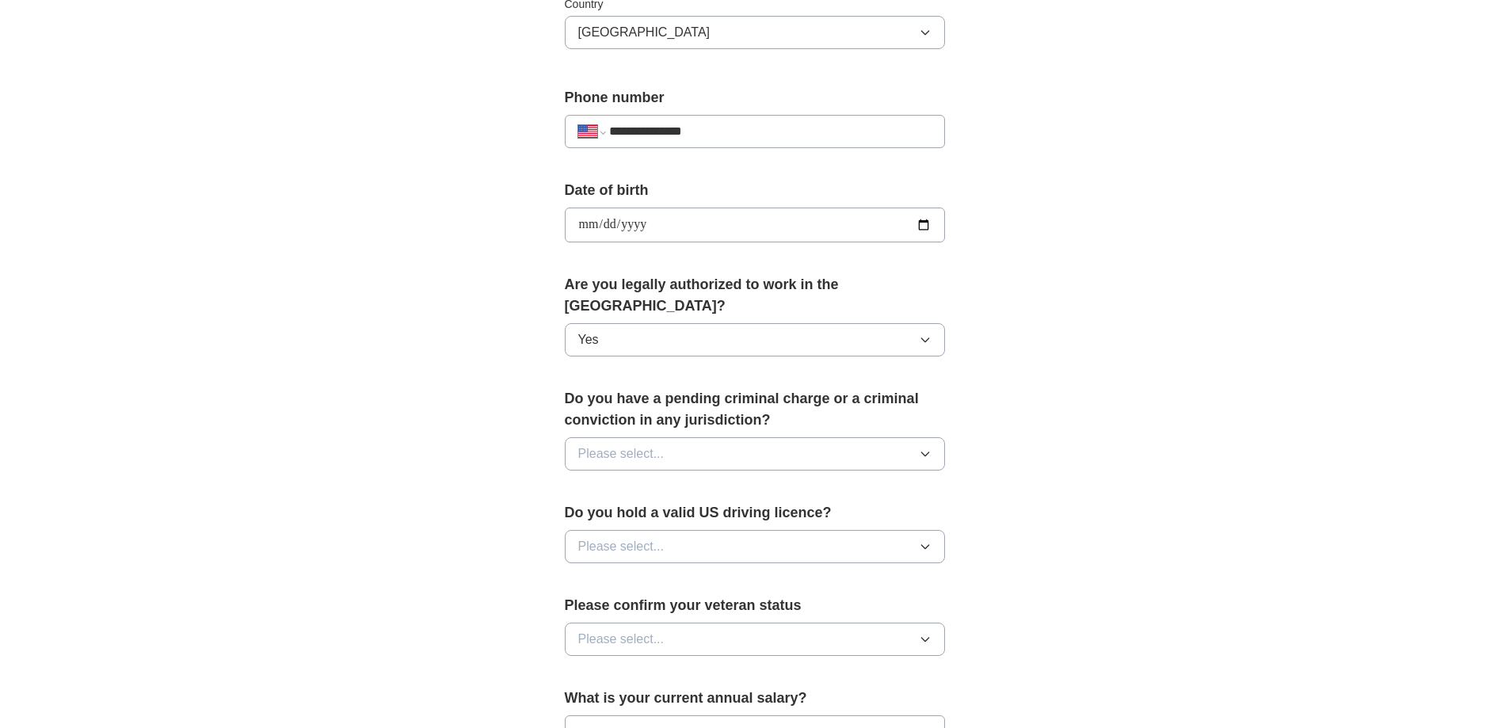
click at [801, 437] on button "Please select..." at bounding box center [755, 453] width 380 height 33
click at [732, 513] on div "No" at bounding box center [754, 522] width 353 height 19
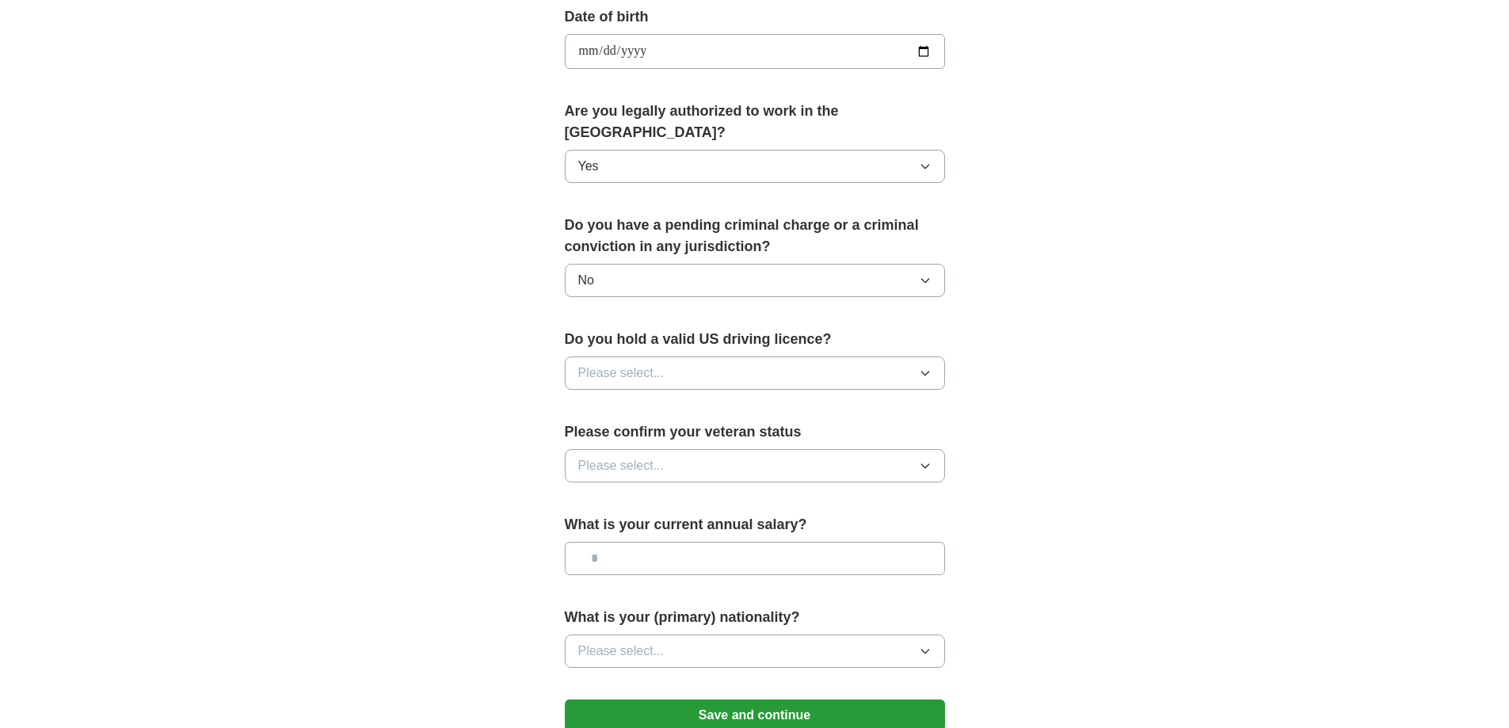
scroll to position [792, 0]
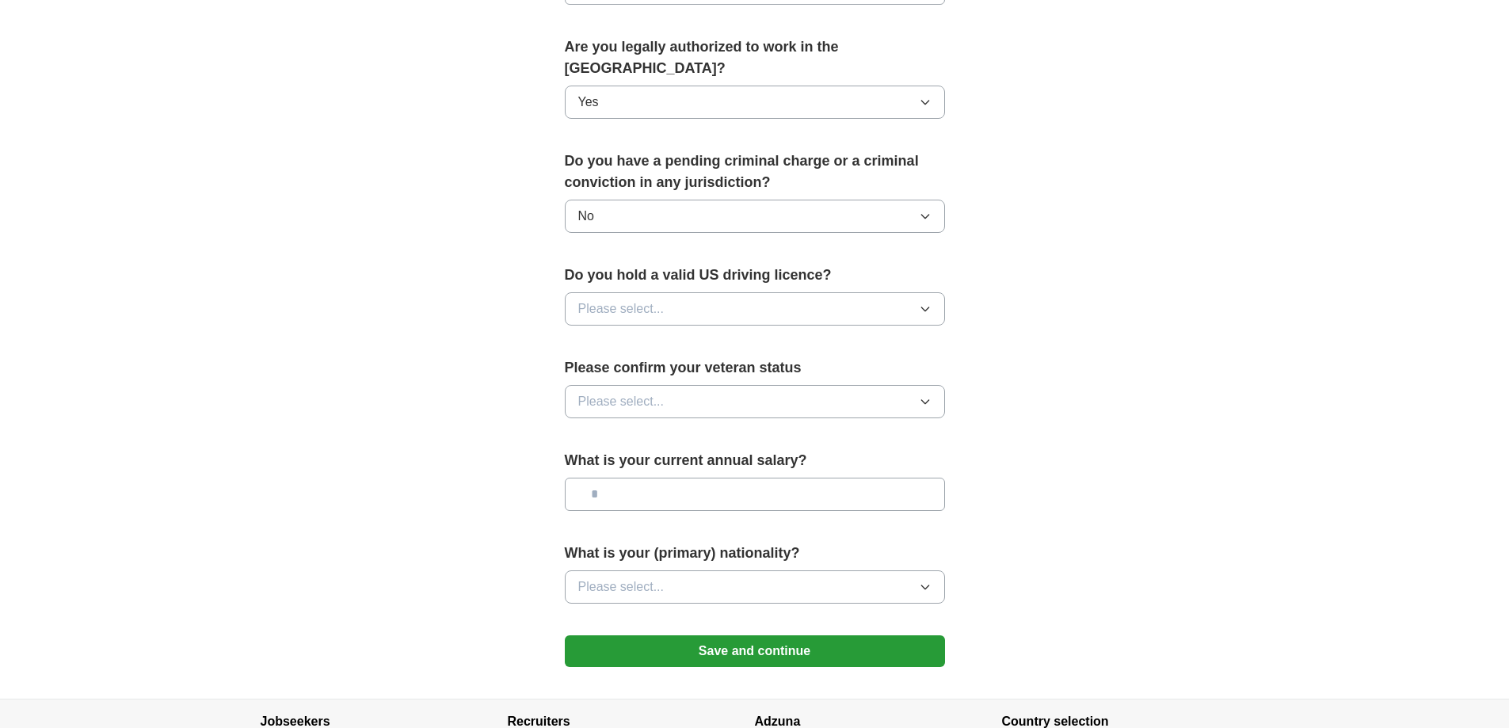
click at [744, 292] on button "Please select..." at bounding box center [755, 308] width 380 height 33
click at [715, 336] on div "Yes" at bounding box center [754, 345] width 353 height 19
click at [710, 385] on button "Please select..." at bounding box center [755, 401] width 380 height 33
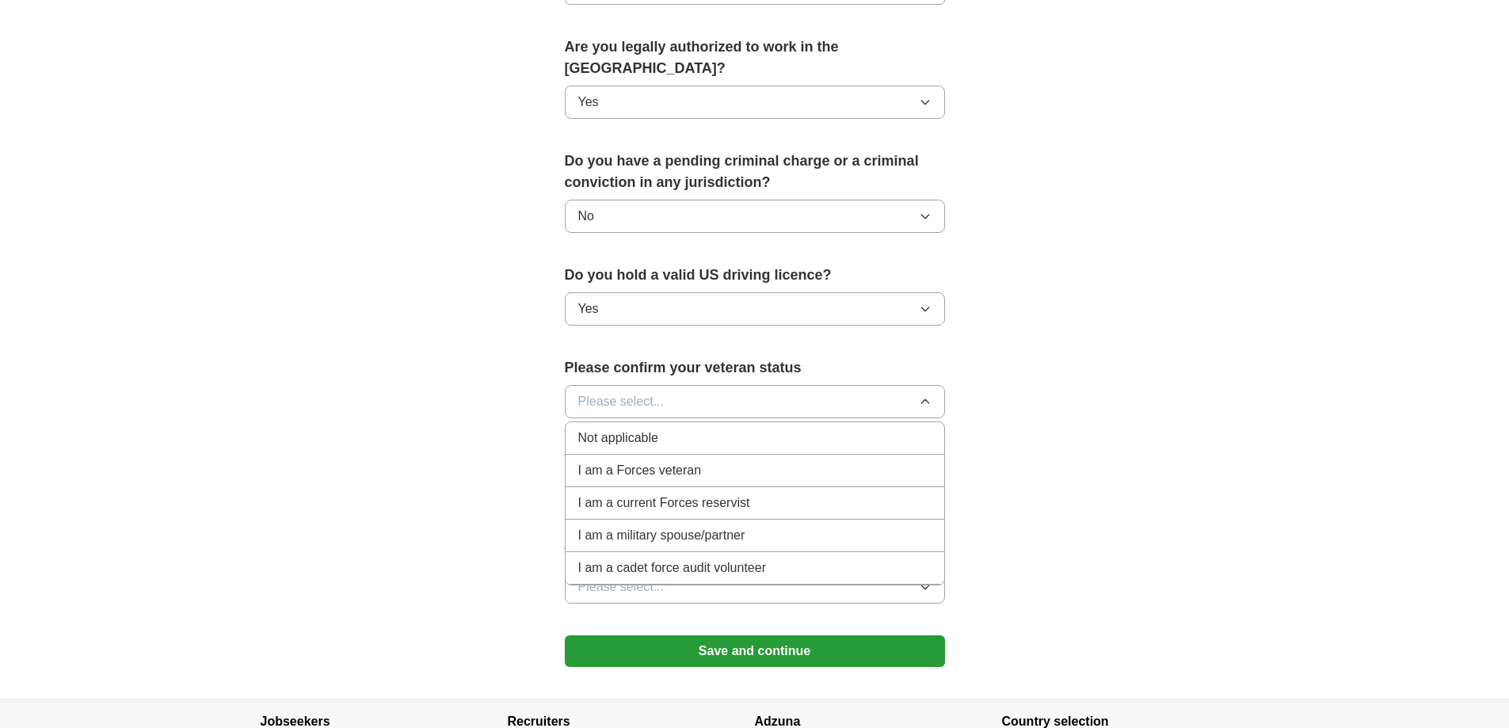
click at [730, 461] on div "I am a Forces veteran" at bounding box center [754, 470] width 353 height 19
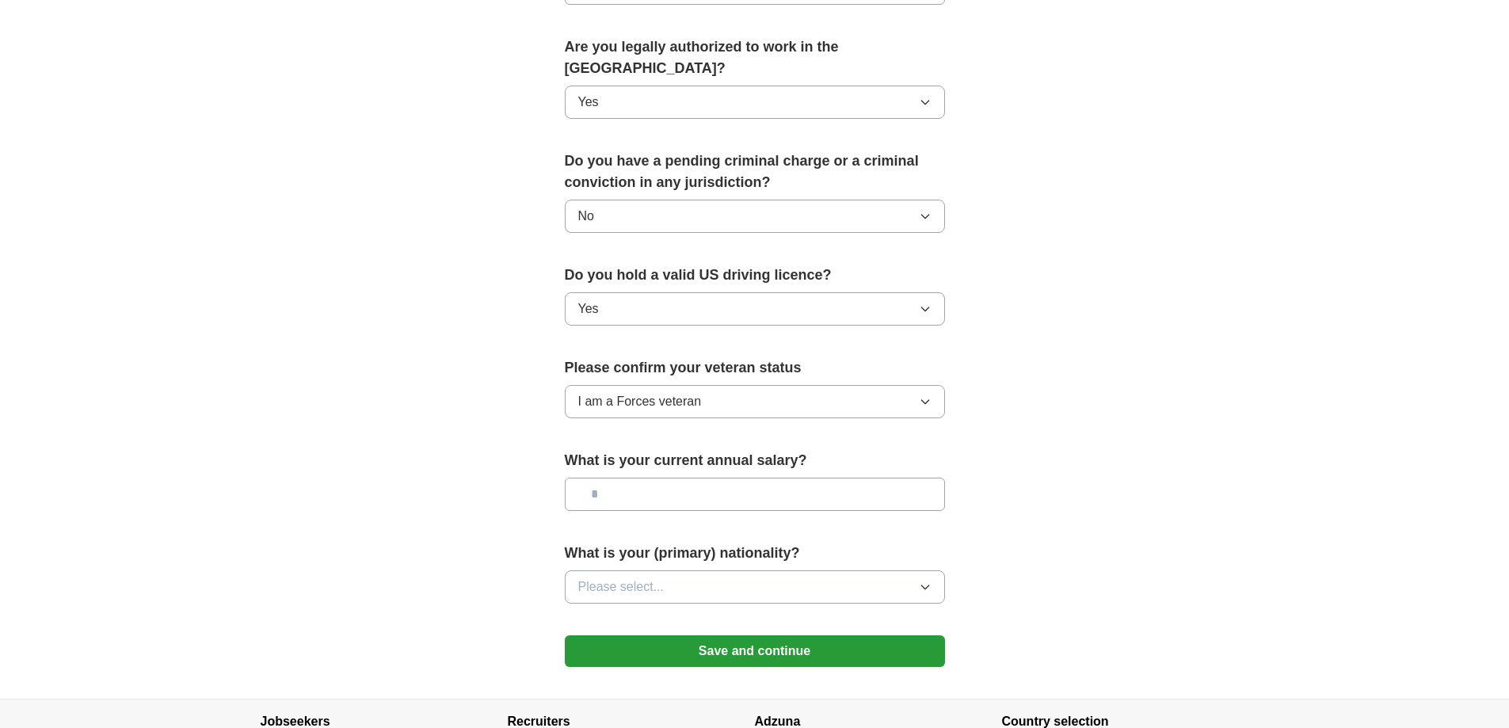
click at [731, 478] on input "text" at bounding box center [755, 494] width 380 height 33
type input "********"
click at [742, 571] on button "Please select..." at bounding box center [755, 586] width 380 height 33
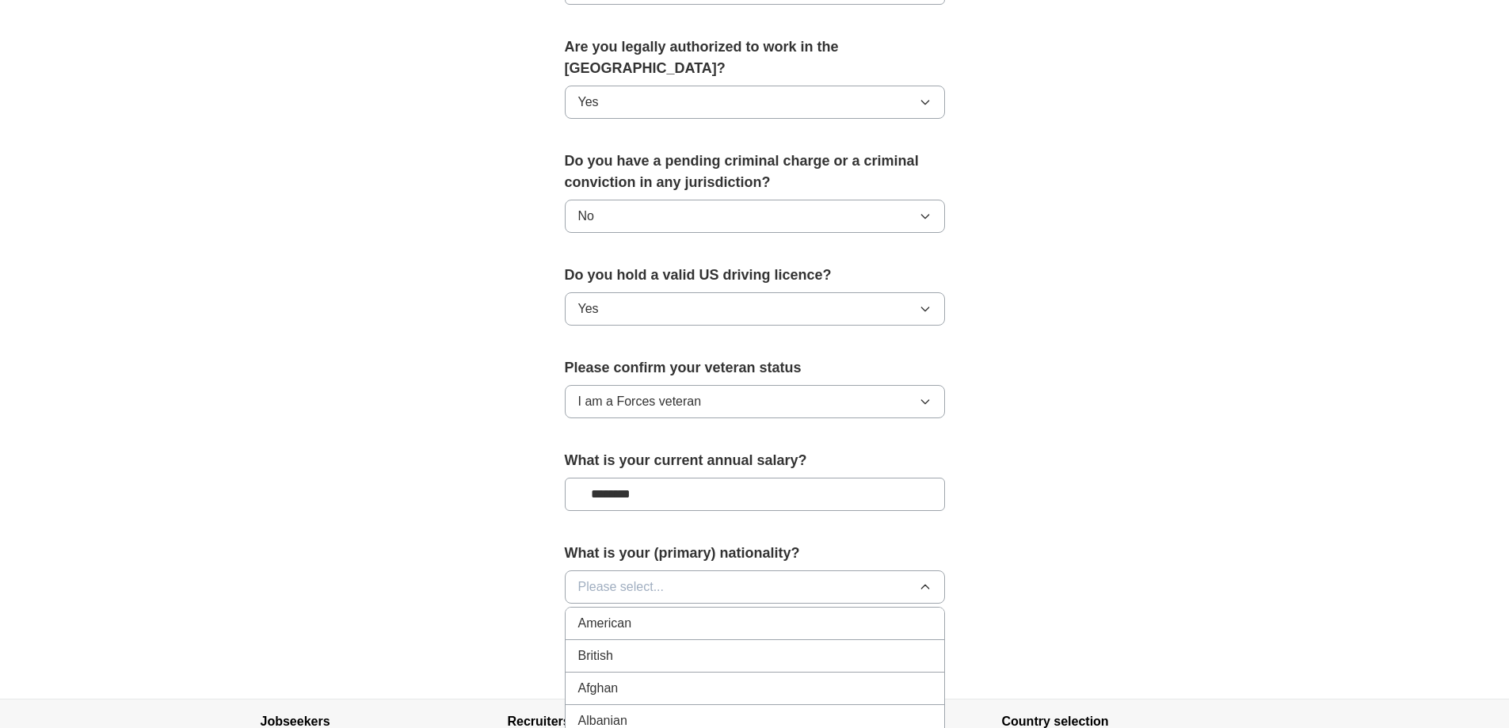
click at [730, 614] on div "American" at bounding box center [754, 623] width 353 height 19
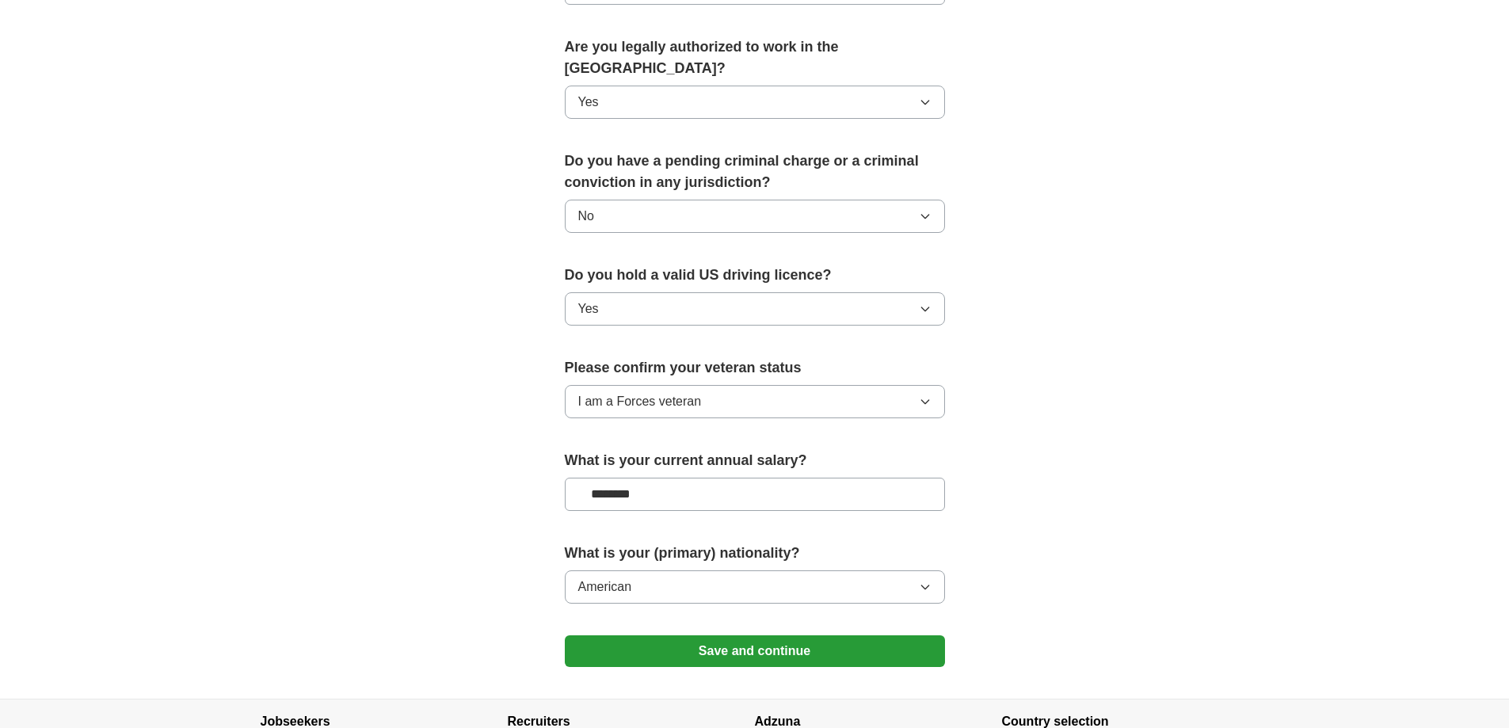
click at [779, 635] on button "Save and continue" at bounding box center [755, 651] width 380 height 32
